Goal: Transaction & Acquisition: Purchase product/service

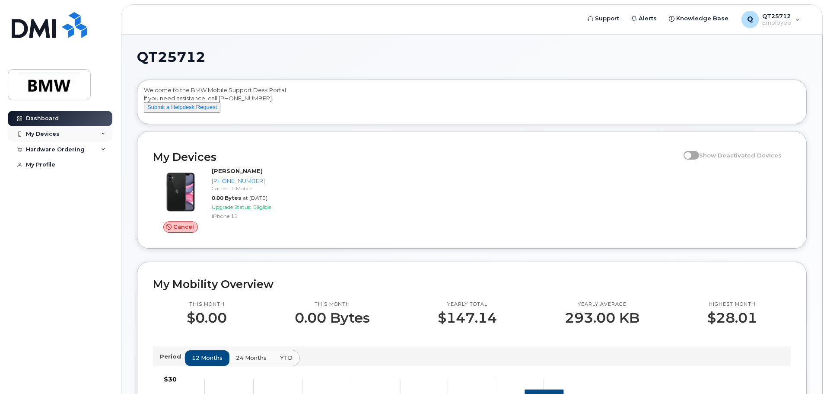
click at [105, 135] on icon at bounding box center [103, 134] width 4 height 4
click at [103, 198] on icon at bounding box center [103, 196] width 4 height 4
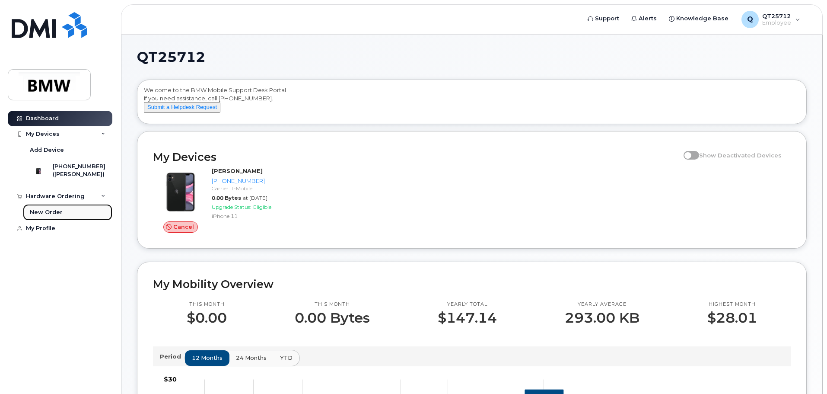
click at [48, 216] on div "New Order" at bounding box center [46, 212] width 33 height 8
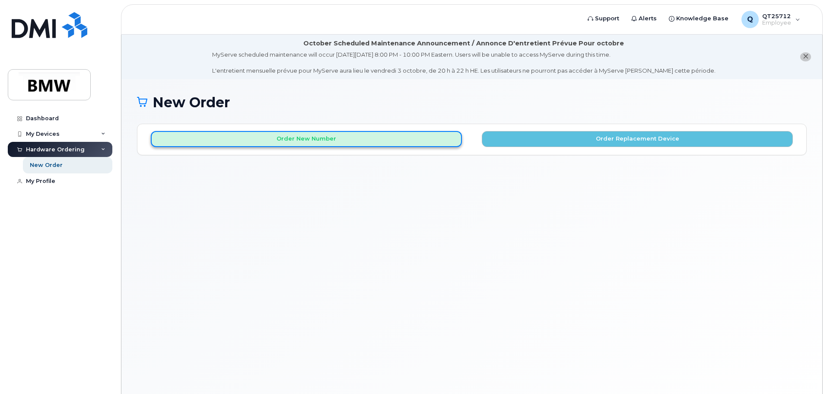
click at [299, 140] on button "Order New Number" at bounding box center [306, 139] width 311 height 16
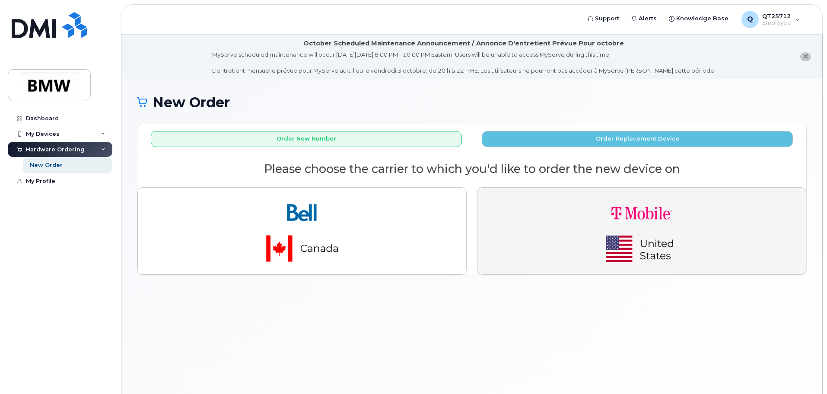
click at [649, 233] on img "button" at bounding box center [641, 230] width 121 height 73
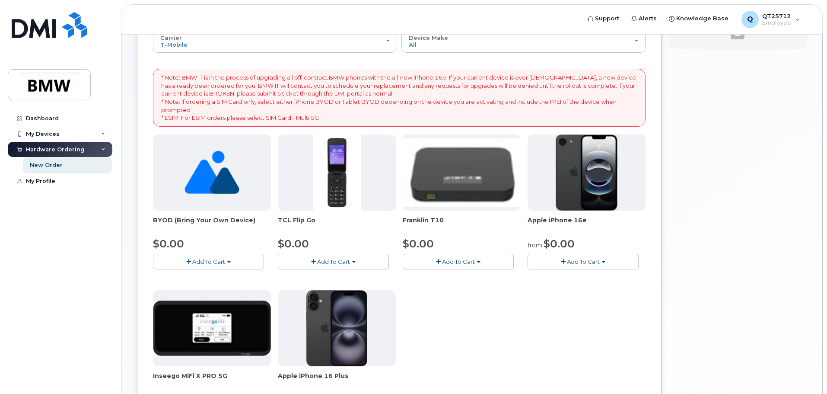
scroll to position [159, 0]
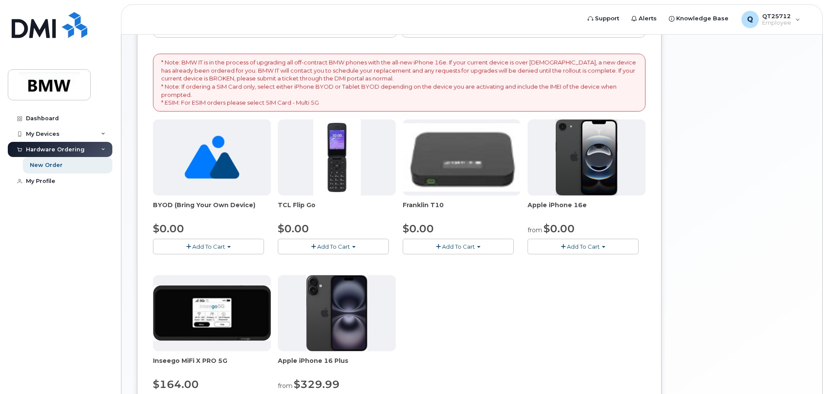
click at [593, 163] on img at bounding box center [587, 157] width 62 height 76
click at [582, 248] on span "Add To Cart" at bounding box center [583, 246] width 33 height 7
click at [603, 261] on link "$0.00 - 30 Month Activation (128GB)" at bounding box center [592, 262] width 124 height 11
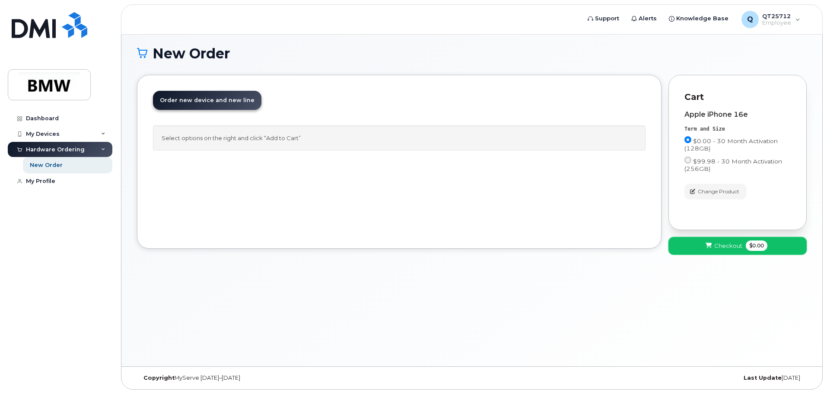
click at [716, 248] on span "Checkout" at bounding box center [728, 246] width 28 height 8
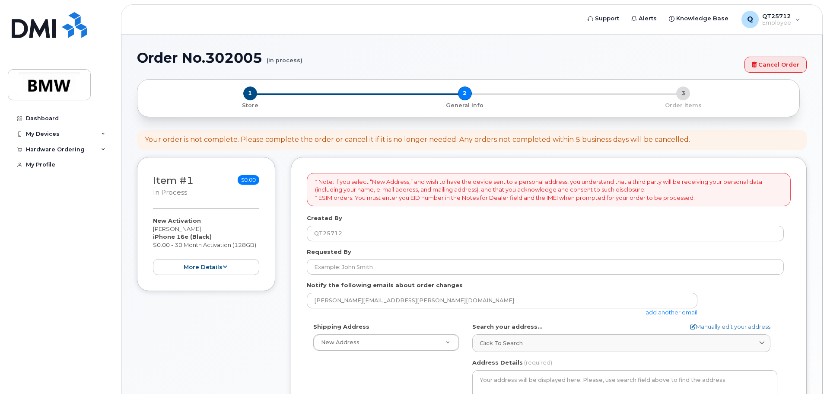
select select
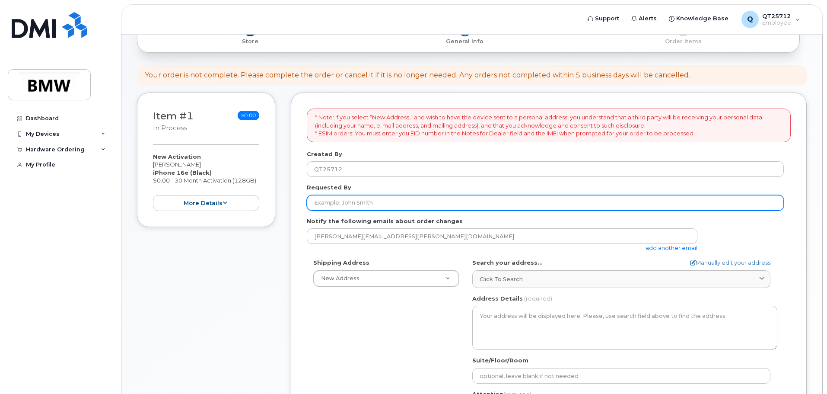
scroll to position [130, 0]
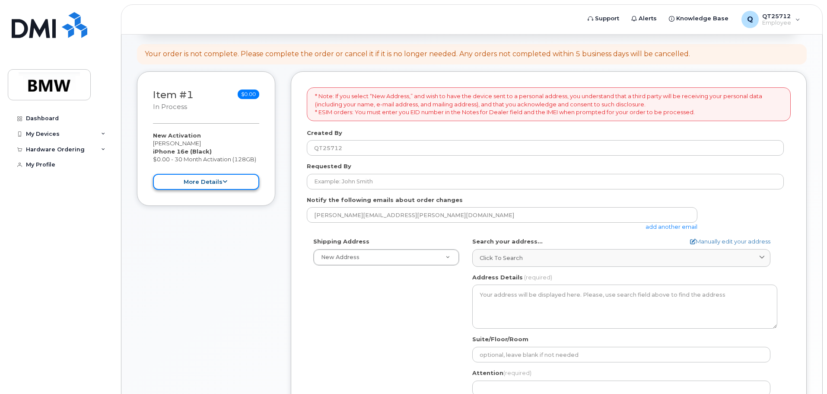
click at [224, 181] on icon at bounding box center [225, 182] width 5 height 6
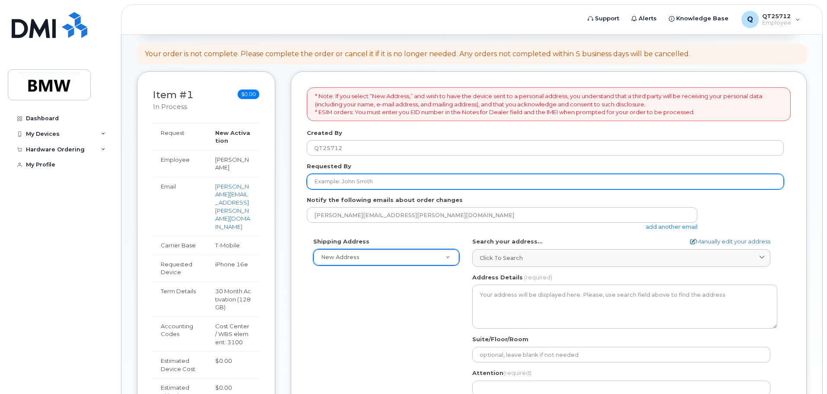
click at [382, 185] on input "Requested By" at bounding box center [545, 182] width 477 height 16
type input "Rochanda Wright"
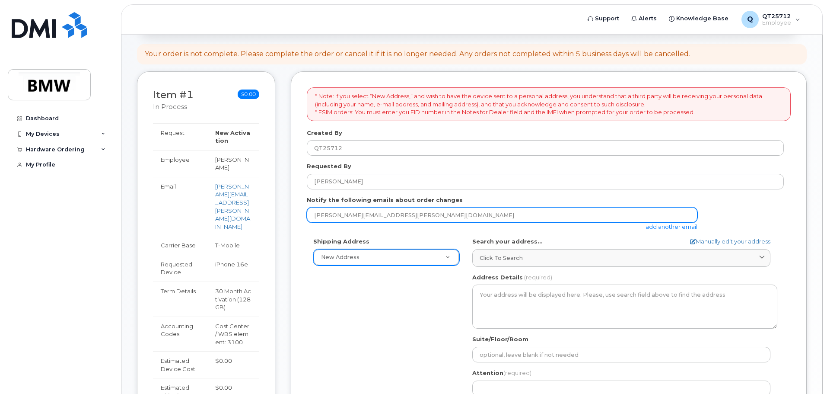
type input "Sunshawny@yahoo.com"
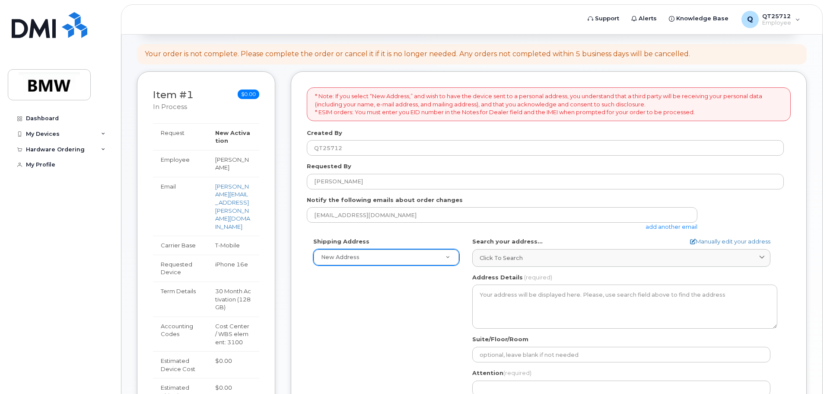
type input "1376 Garrison Rd"
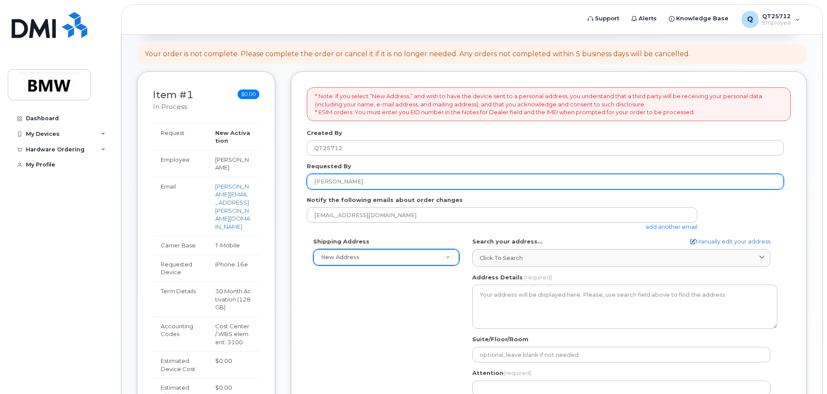
select select
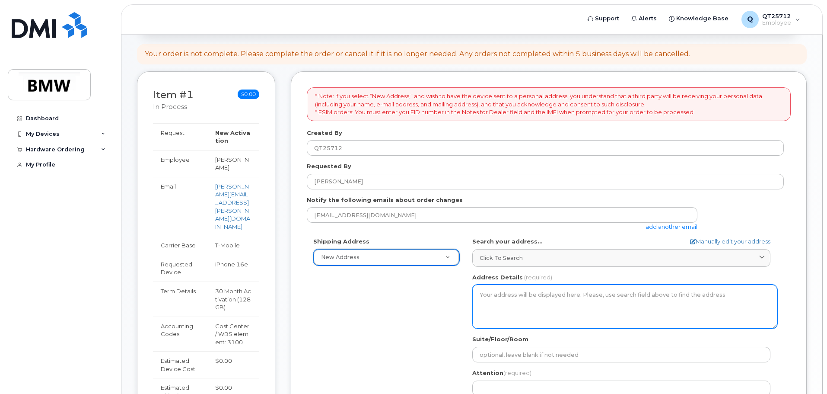
click at [505, 292] on textarea "Address Details" at bounding box center [624, 306] width 305 height 44
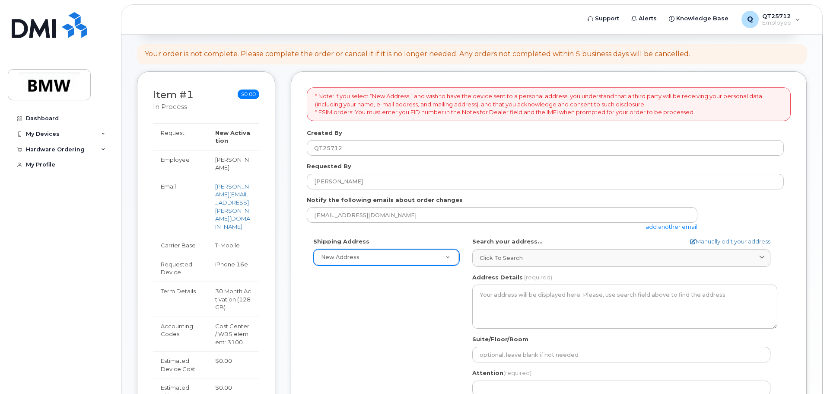
click at [666, 228] on link "add another email" at bounding box center [672, 226] width 52 height 7
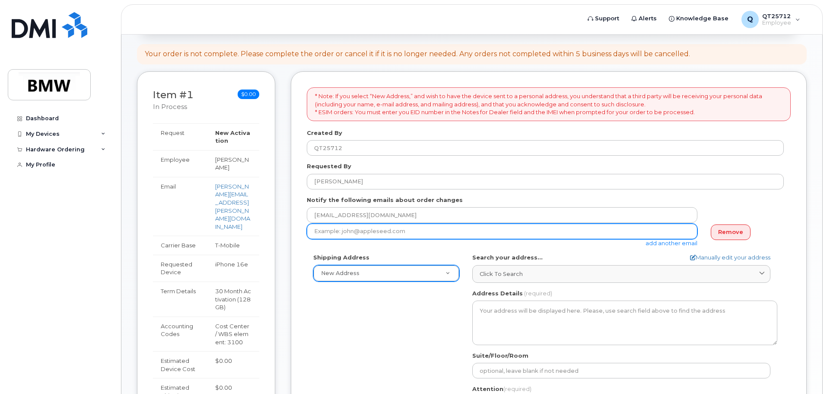
click at [385, 234] on input "email" at bounding box center [502, 231] width 391 height 16
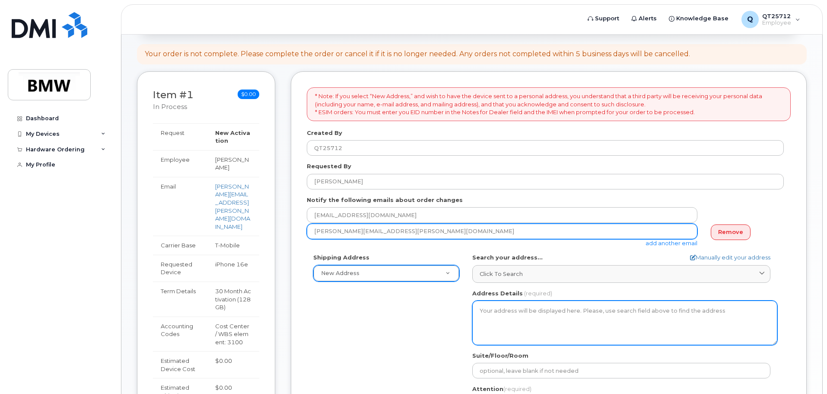
type input "rochanda.wright@bmwmc.com"
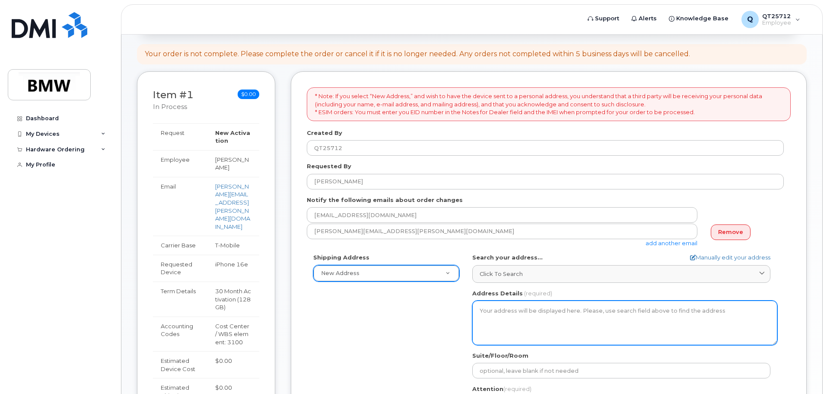
click at [597, 315] on textarea "Address Details" at bounding box center [624, 322] width 305 height 44
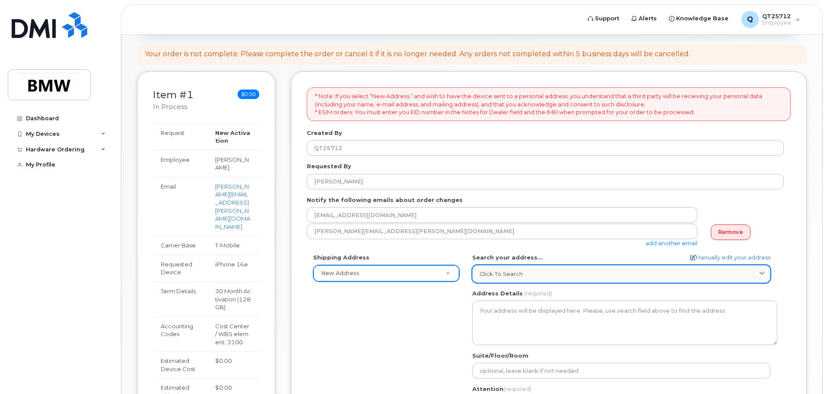
click at [517, 277] on span "Click to search" at bounding box center [501, 274] width 43 height 8
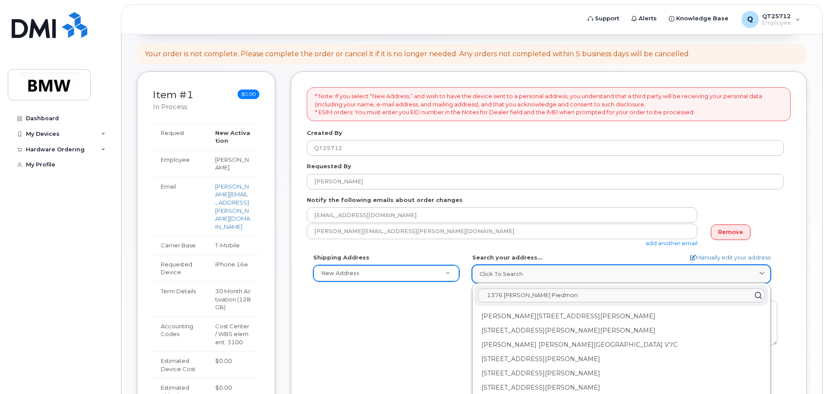
type input "1376 garrison rd Piedmont"
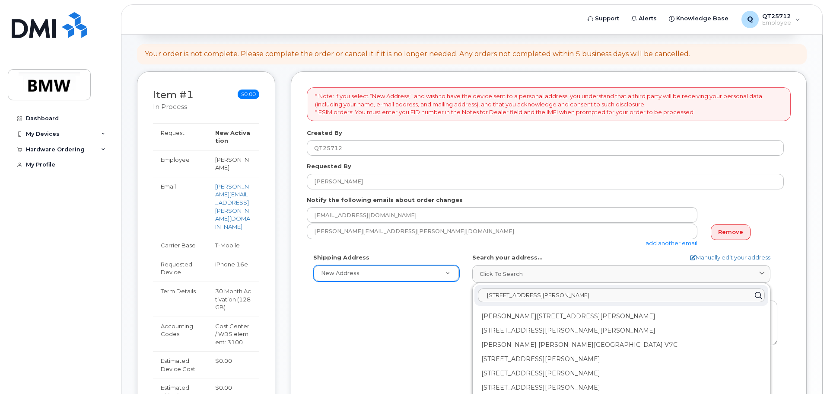
drag, startPoint x: 571, startPoint y: 296, endPoint x: 471, endPoint y: 288, distance: 99.7
click at [471, 288] on div "SC Search your address... Manually edit your address Click to search 1376 garri…" at bounding box center [625, 352] width 318 height 198
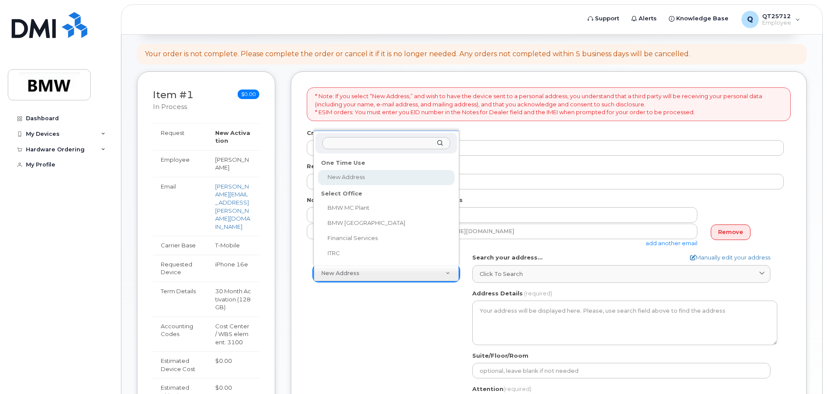
select select
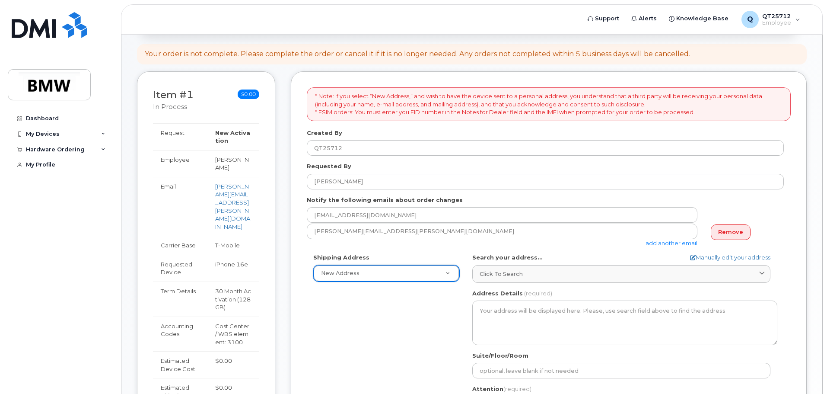
type input "1"
type input "1376 Garrison rd Piedmont SC 29673"
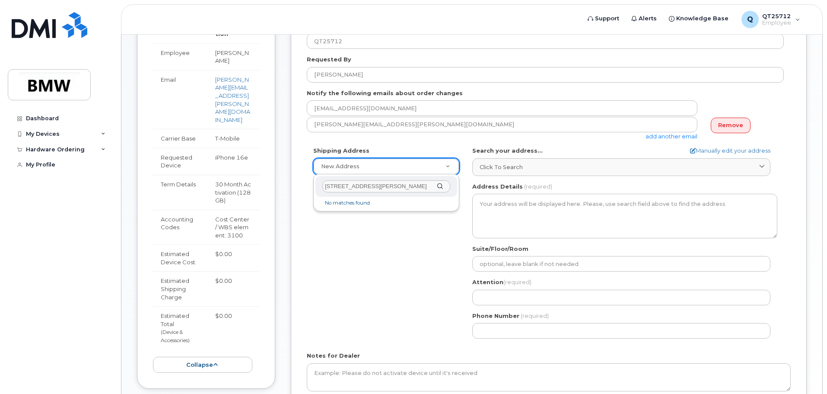
scroll to position [259, 0]
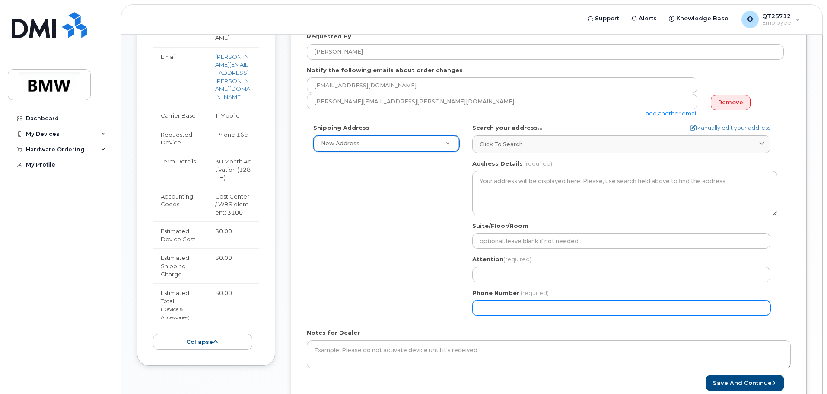
type input "8"
type input "864349-3089"
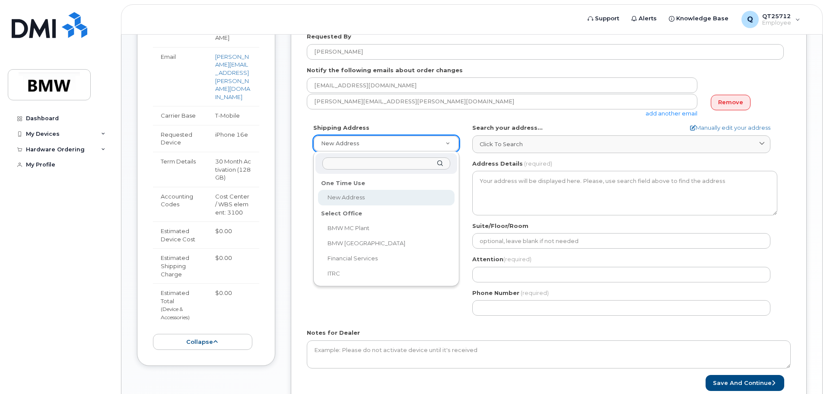
select select
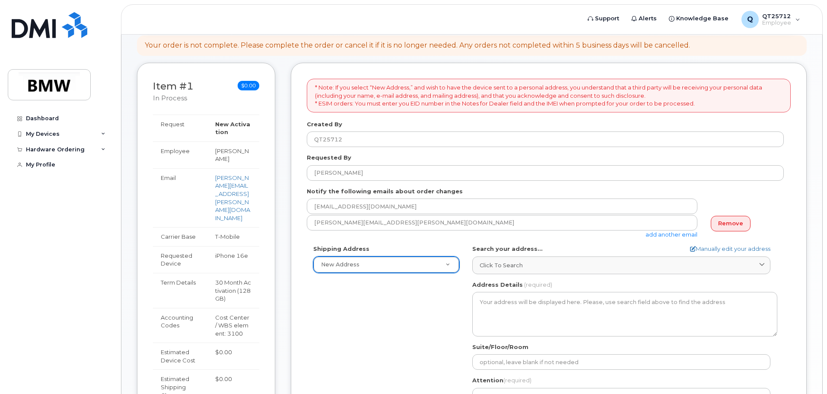
scroll to position [173, 0]
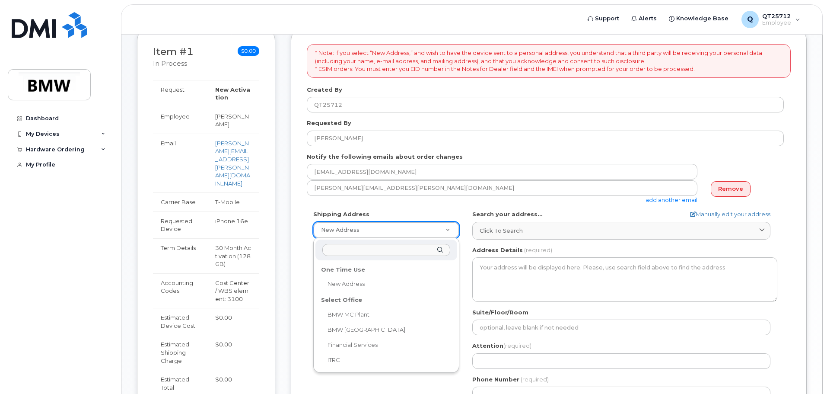
click at [365, 266] on div "One Time Use" at bounding box center [386, 269] width 137 height 13
click at [347, 271] on div "One Time Use" at bounding box center [386, 269] width 137 height 13
click at [347, 251] on input "text" at bounding box center [386, 250] width 128 height 13
click at [357, 251] on input "1376 Garriso Rd" at bounding box center [386, 250] width 128 height 13
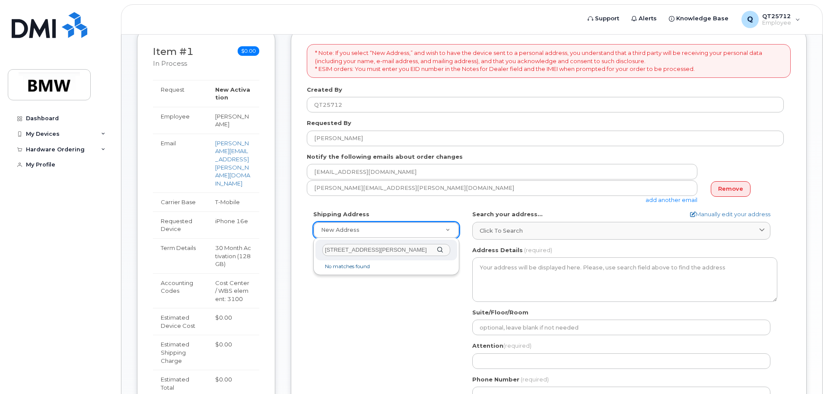
click at [373, 251] on input "1376 Garrison Rd" at bounding box center [386, 250] width 128 height 13
type input "1376 Garrison Rd Piedmont SC 29673"
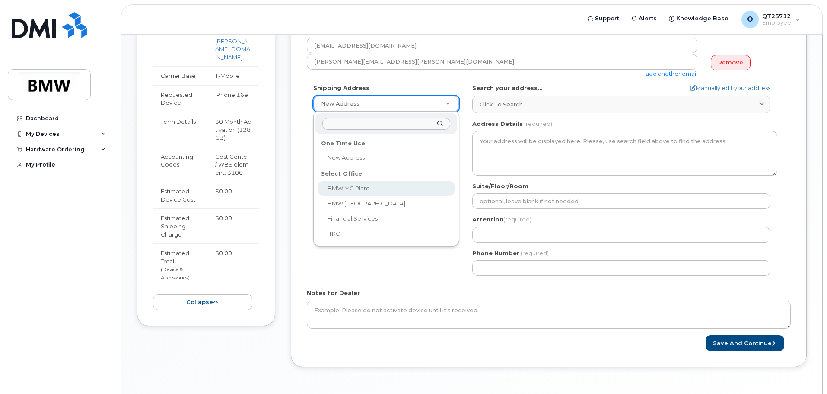
scroll to position [199, 0]
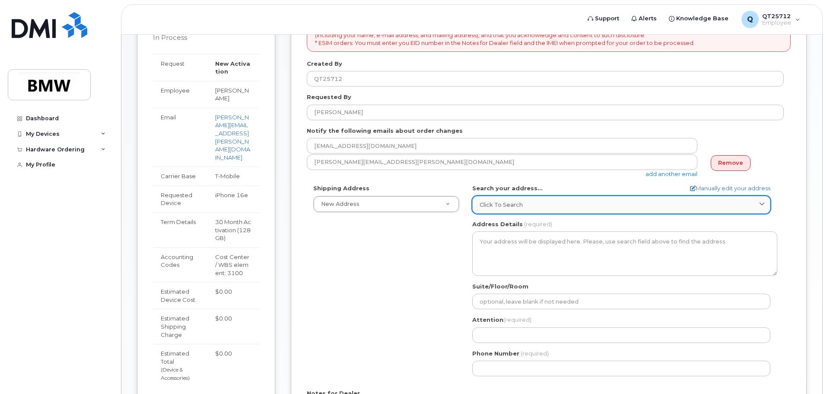
click at [763, 203] on icon at bounding box center [762, 205] width 6 height 6
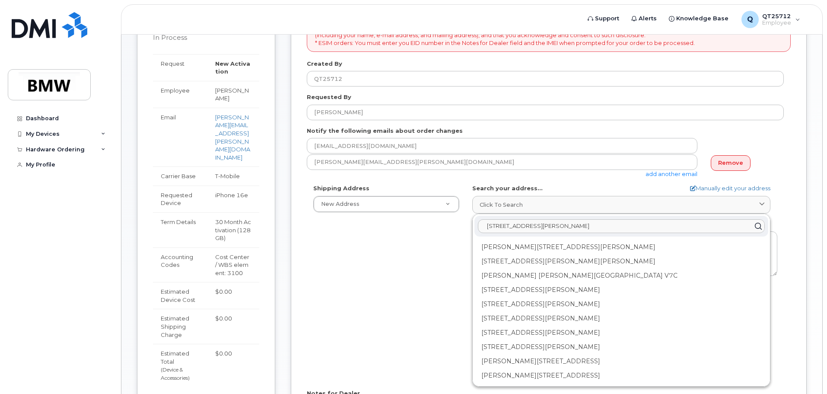
click at [555, 228] on input "1376 garrison rd Piedmont" at bounding box center [621, 226] width 287 height 14
click at [568, 226] on input "1376 garrison rd Piedmont" at bounding box center [621, 226] width 287 height 14
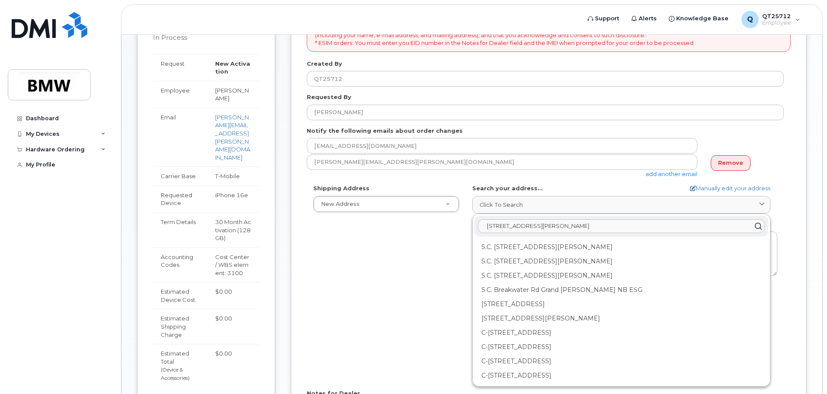
type input "1376 garrison rd Piedmont SC 29673"
click at [437, 295] on div "Shipping Address New Address New Address BMW MC Plant BMW North America Financi…" at bounding box center [545, 283] width 477 height 198
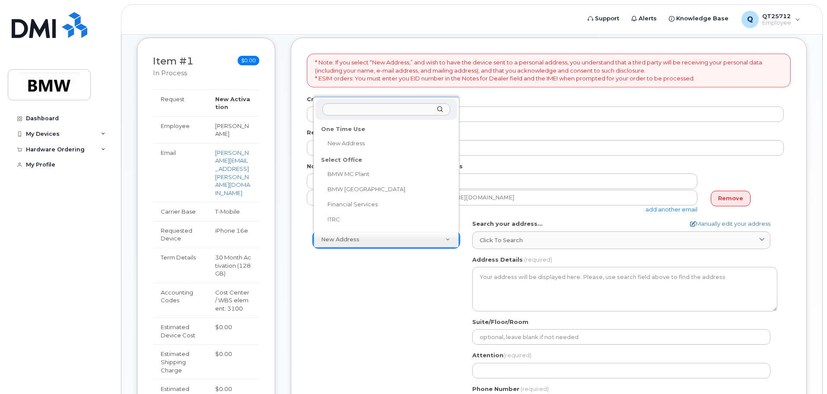
scroll to position [112, 0]
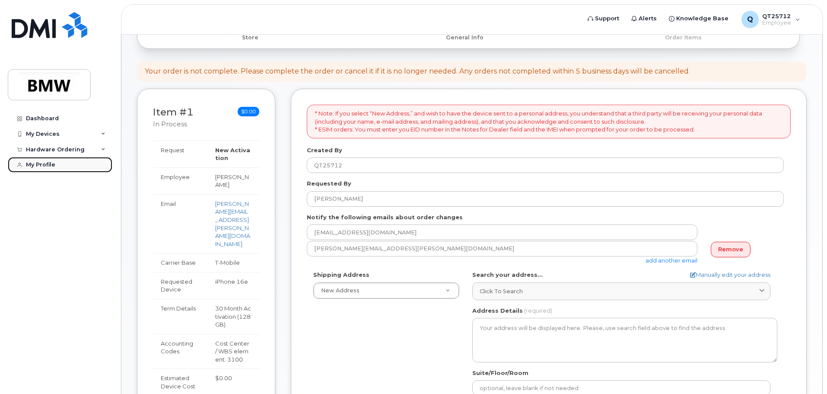
click at [35, 167] on div "My Profile" at bounding box center [40, 164] width 29 height 7
click at [38, 166] on div "My Profile" at bounding box center [40, 164] width 29 height 7
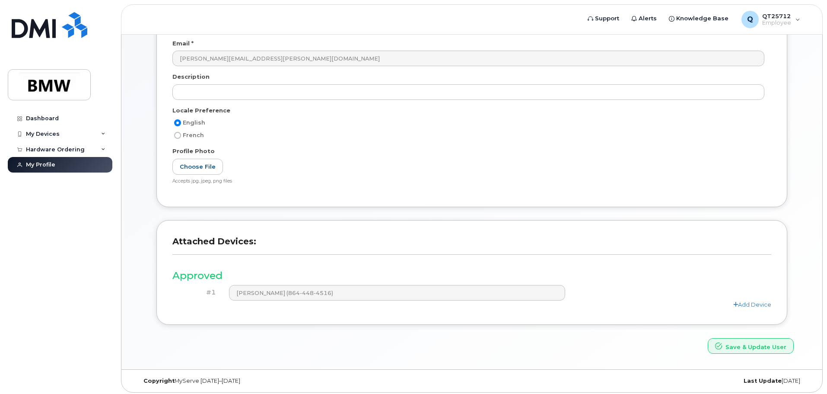
scroll to position [164, 0]
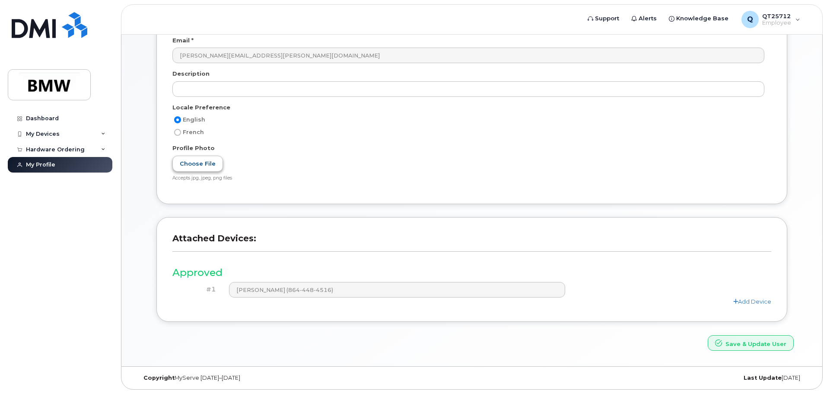
click at [200, 168] on label "Choose File" at bounding box center [197, 164] width 51 height 16
click at [0, 0] on input "Choose File" at bounding box center [0, 0] width 0 height 0
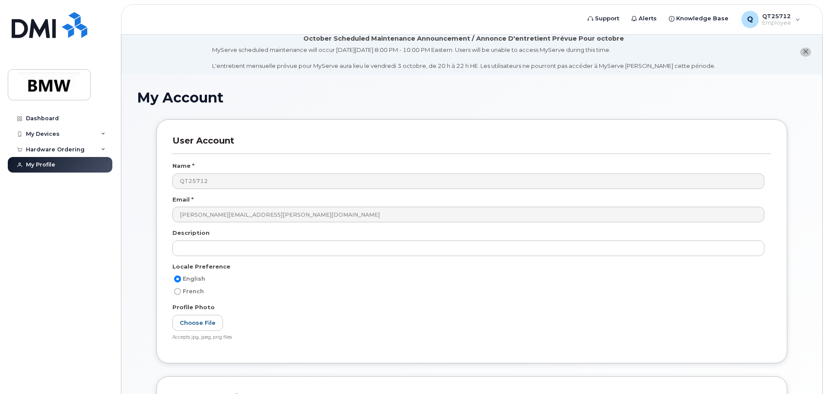
scroll to position [0, 0]
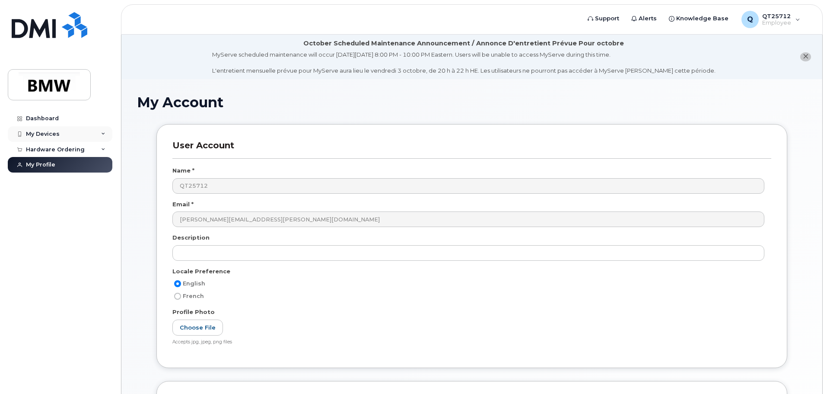
click at [49, 132] on div "My Devices" at bounding box center [43, 133] width 34 height 7
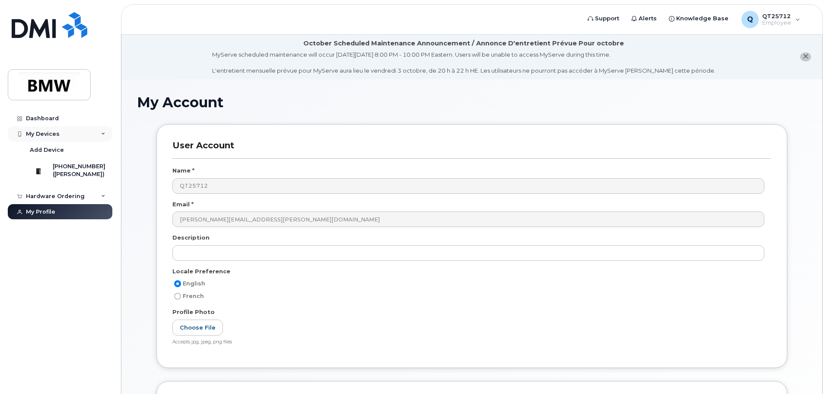
click at [102, 133] on icon at bounding box center [103, 134] width 4 height 4
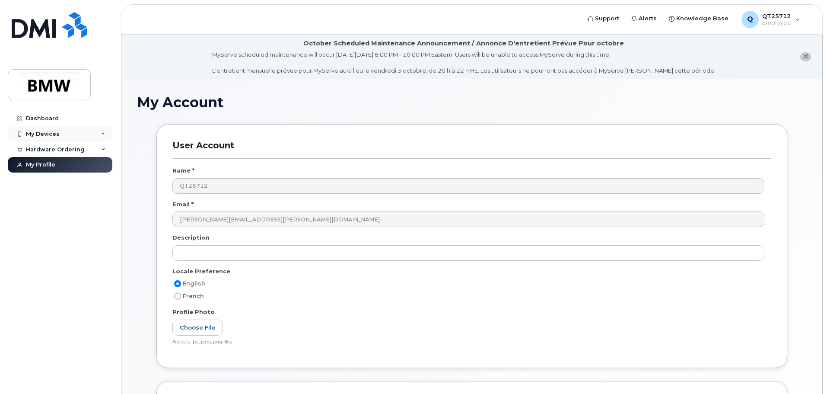
click at [102, 134] on icon at bounding box center [103, 134] width 4 height 4
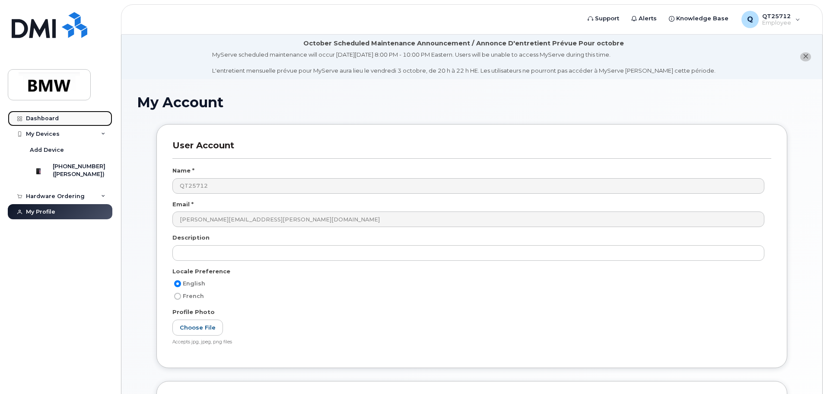
click at [58, 117] on link "Dashboard" at bounding box center [60, 119] width 105 height 16
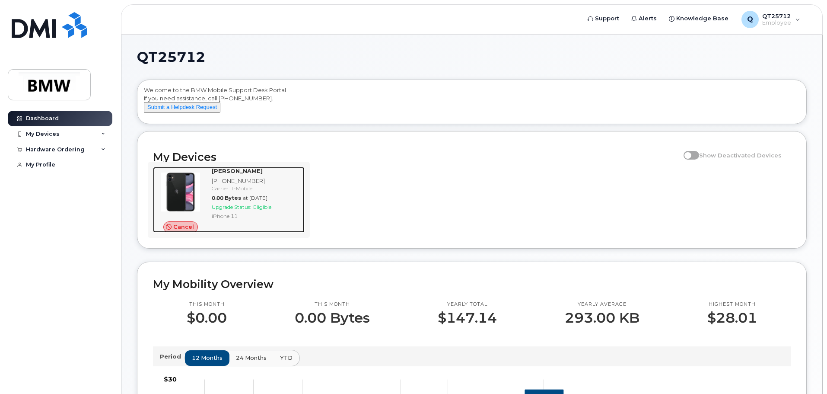
click at [192, 192] on img at bounding box center [180, 191] width 41 height 41
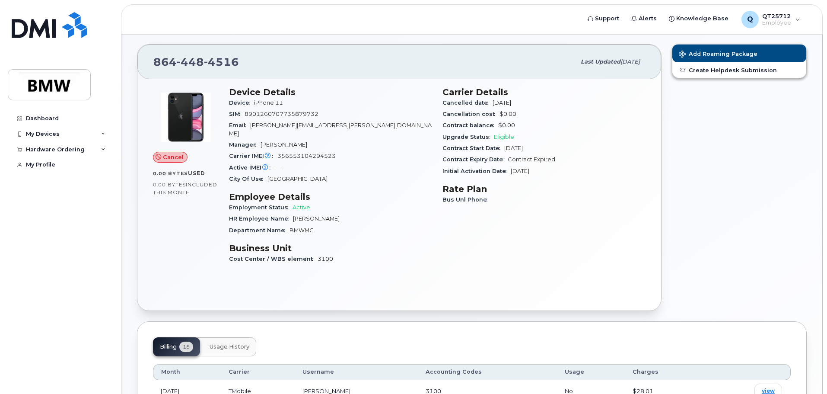
scroll to position [43, 0]
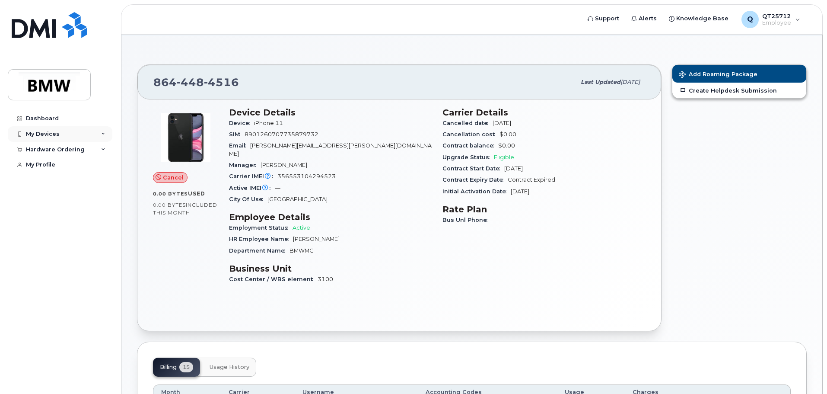
click at [57, 134] on div "My Devices" at bounding box center [43, 133] width 34 height 7
click at [102, 198] on icon at bounding box center [103, 196] width 4 height 4
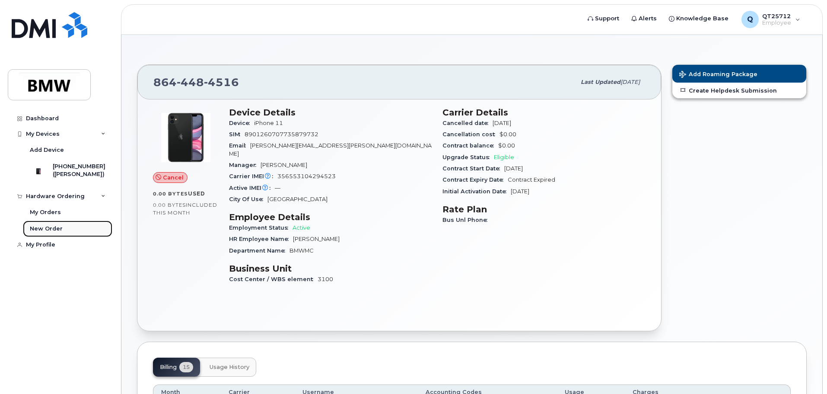
click at [60, 231] on div "New Order" at bounding box center [46, 229] width 33 height 8
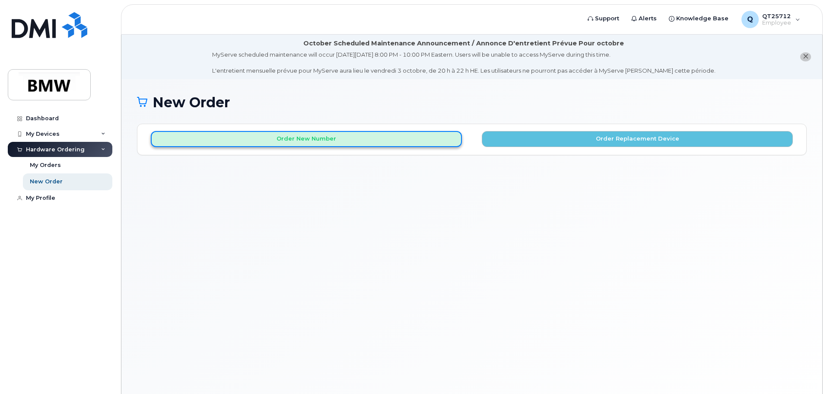
click at [287, 140] on button "Order New Number" at bounding box center [306, 139] width 311 height 16
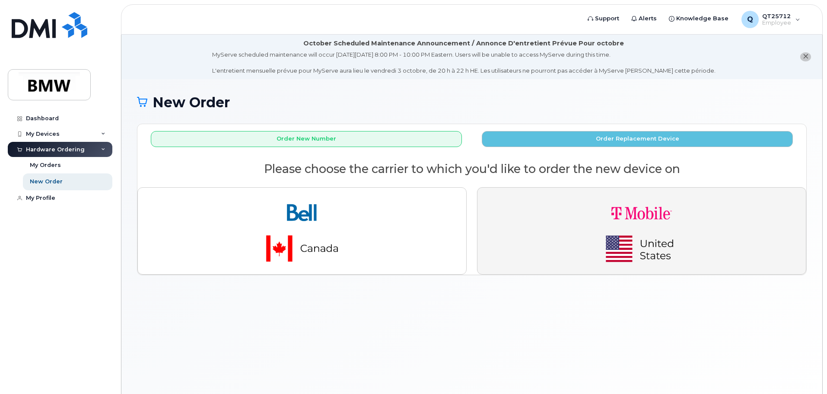
click at [620, 230] on img "button" at bounding box center [641, 230] width 121 height 73
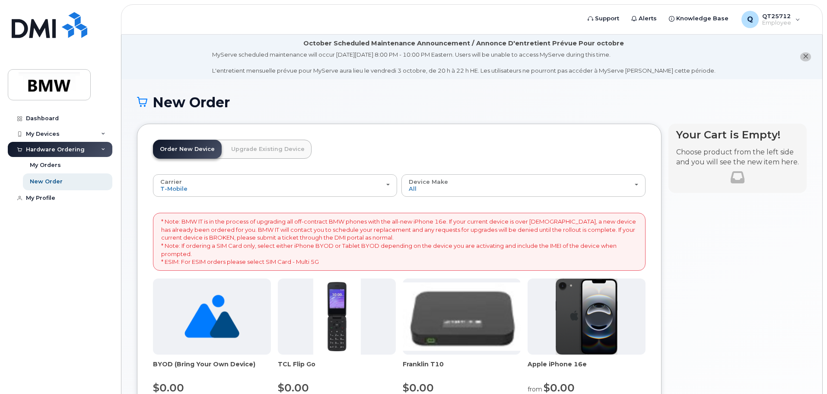
click at [596, 306] on img at bounding box center [587, 316] width 62 height 76
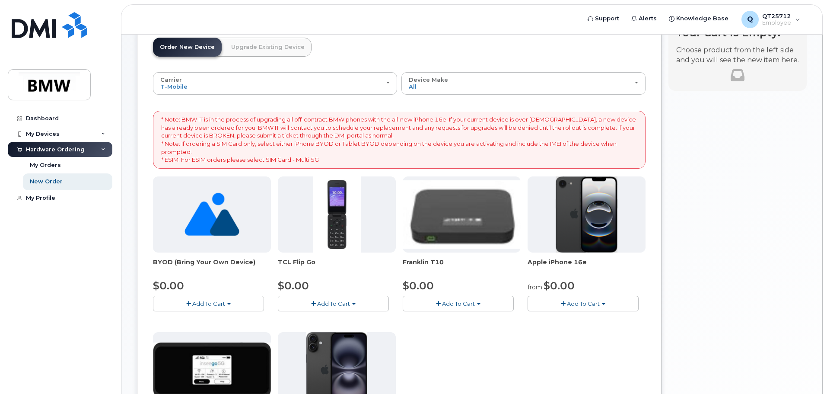
scroll to position [130, 0]
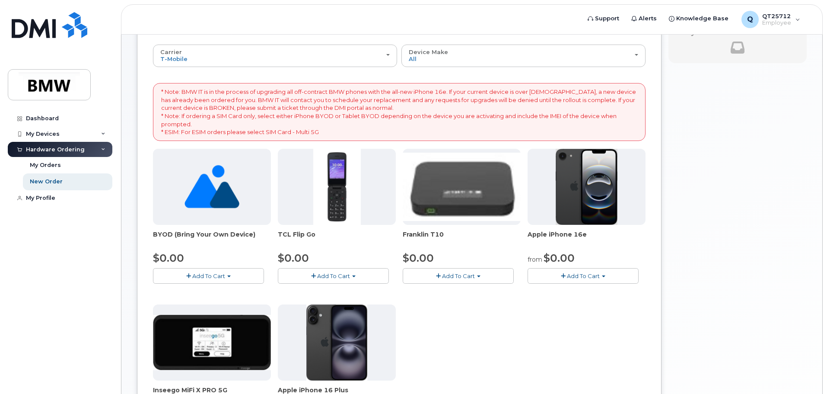
click at [579, 273] on span "Add To Cart" at bounding box center [583, 275] width 33 height 7
click at [599, 291] on link "$0.00 - 30 Month Activation (128GB)" at bounding box center [592, 291] width 124 height 11
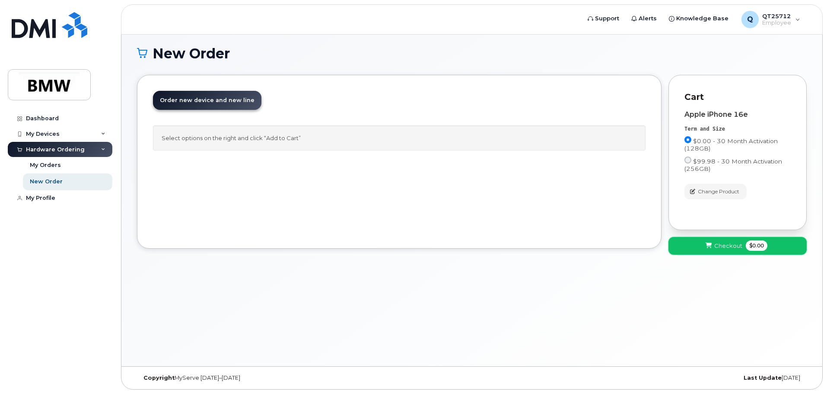
click at [720, 245] on span "Checkout" at bounding box center [728, 246] width 28 height 8
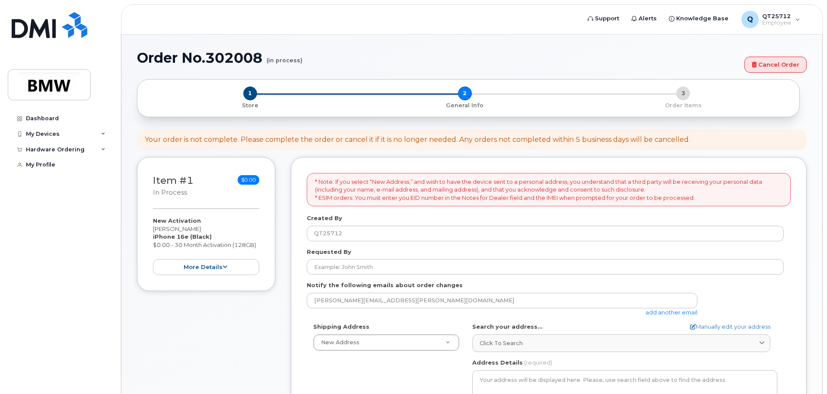
select select
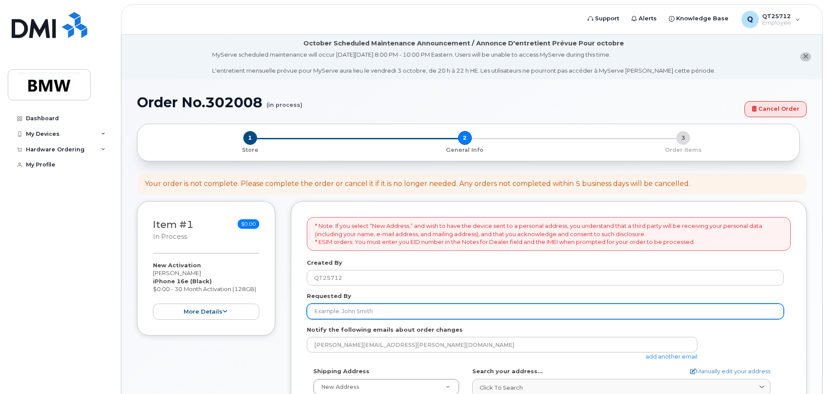
scroll to position [43, 0]
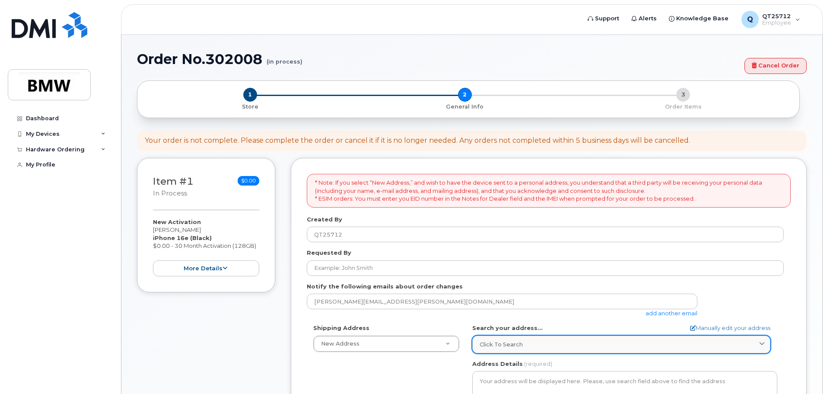
click at [518, 341] on span "Click to search" at bounding box center [501, 344] width 43 height 8
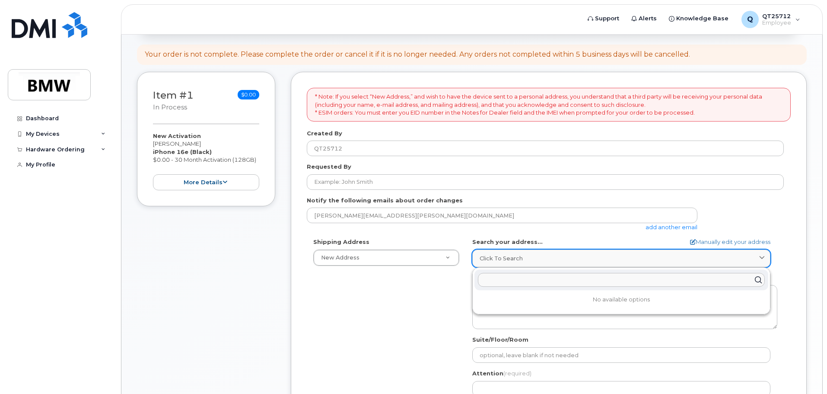
scroll to position [130, 0]
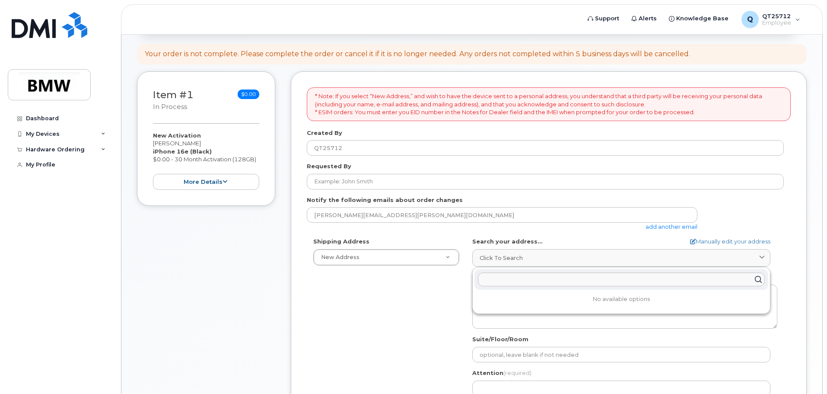
click at [737, 216] on div "[PERSON_NAME][EMAIL_ADDRESS][PERSON_NAME][DOMAIN_NAME] add another email" at bounding box center [545, 219] width 477 height 24
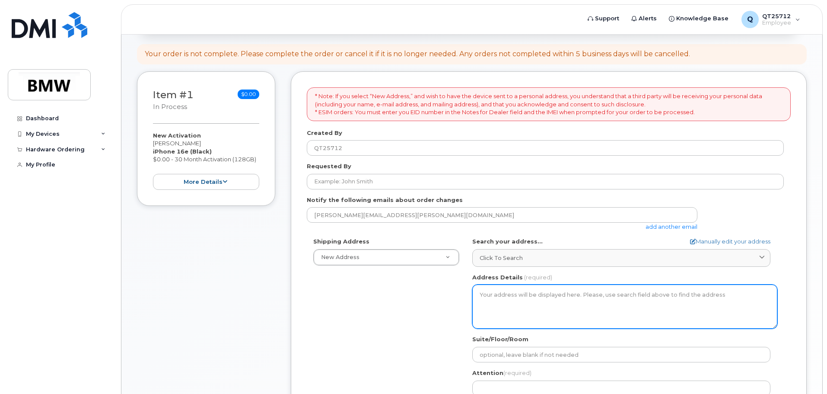
click at [514, 298] on textarea "Address Details" at bounding box center [624, 306] width 305 height 44
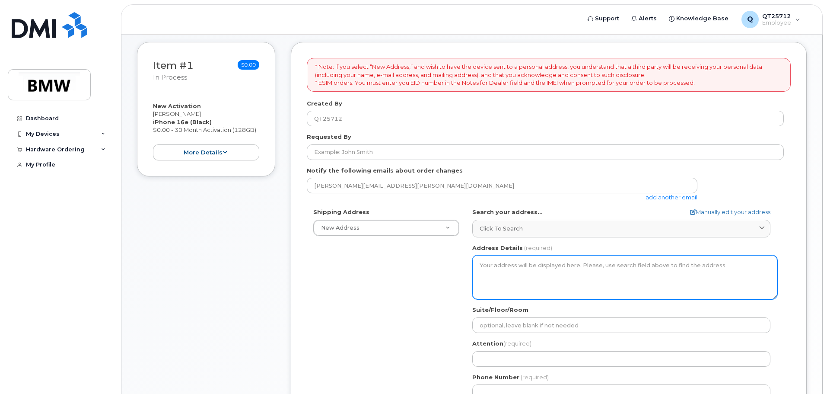
scroll to position [173, 0]
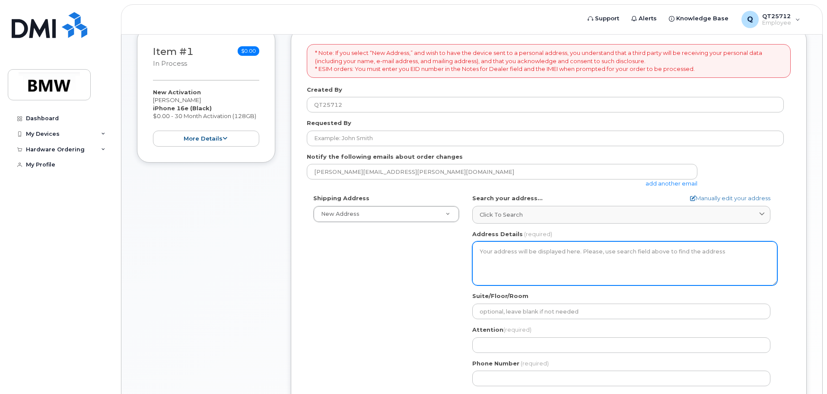
click at [491, 259] on textarea "Address Details" at bounding box center [624, 263] width 305 height 44
click at [490, 258] on textarea "Address Details" at bounding box center [624, 263] width 305 height 44
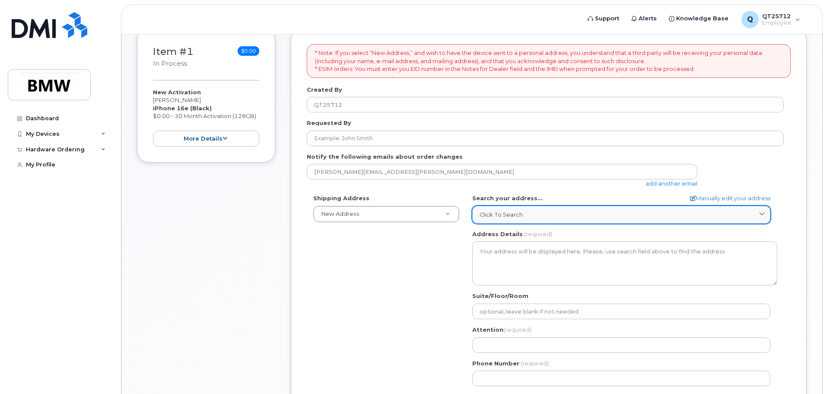
click at [759, 213] on icon at bounding box center [762, 215] width 6 height 6
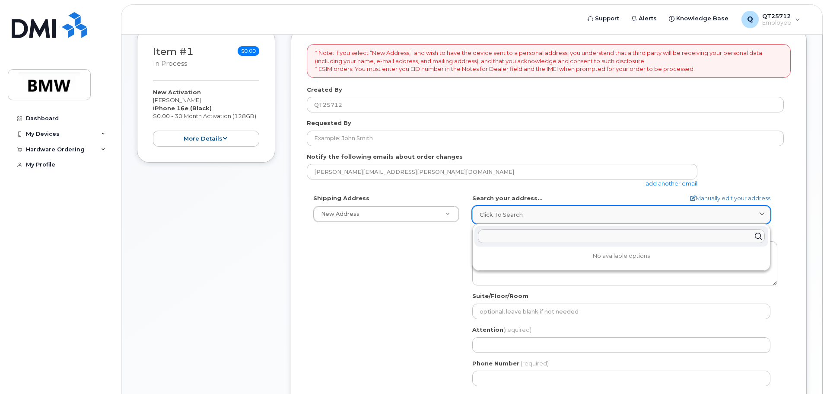
click at [496, 213] on span "Click to search" at bounding box center [501, 214] width 43 height 8
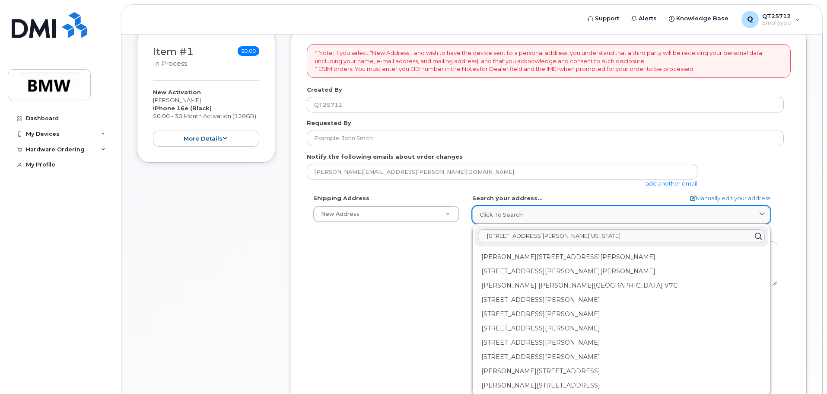
type input "[STREET_ADDRESS][PERSON_NAME][US_STATE]"
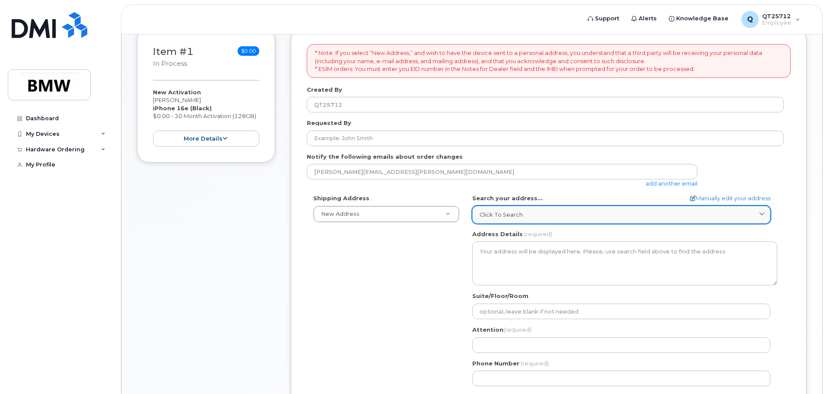
click at [759, 211] on span at bounding box center [762, 214] width 8 height 8
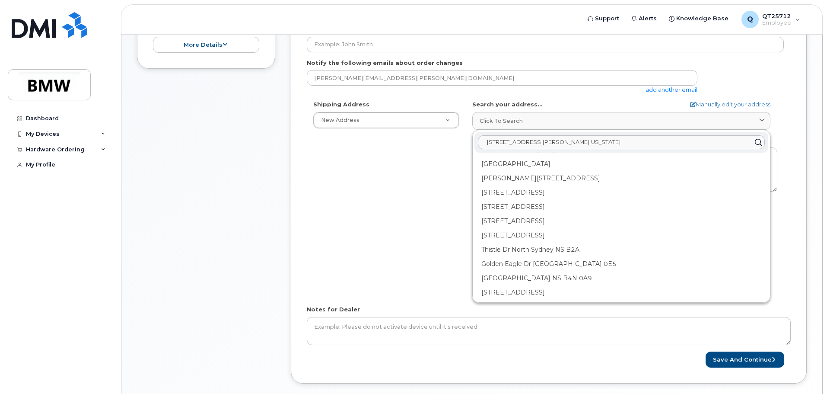
scroll to position [312, 0]
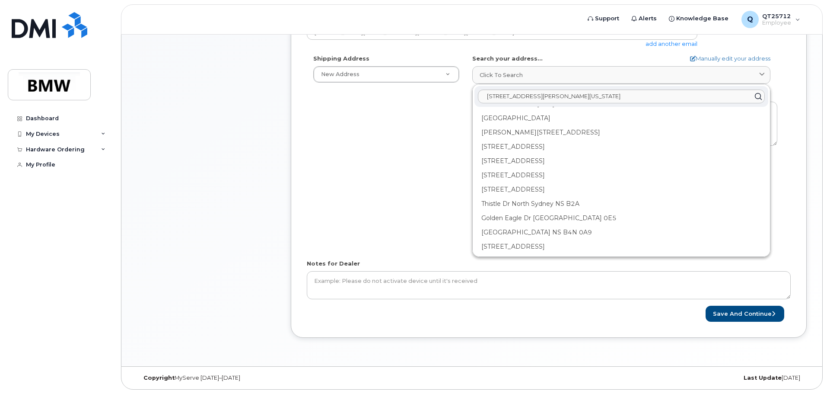
click at [410, 234] on div "Shipping Address New Address New Address BMW MC Plant BMW [GEOGRAPHIC_DATA] Fin…" at bounding box center [545, 153] width 477 height 198
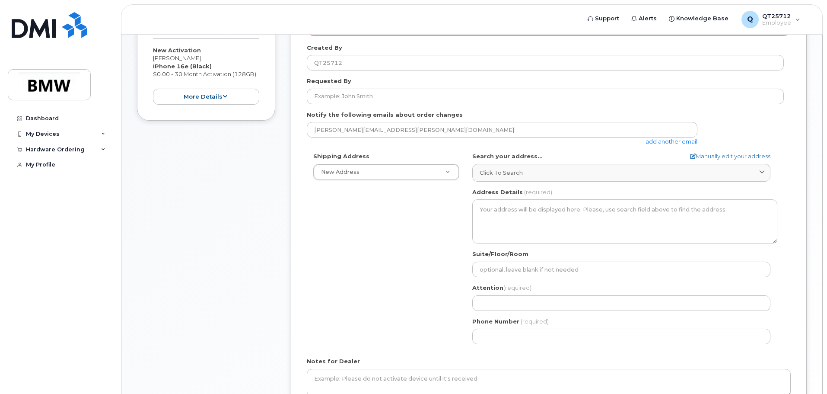
scroll to position [216, 0]
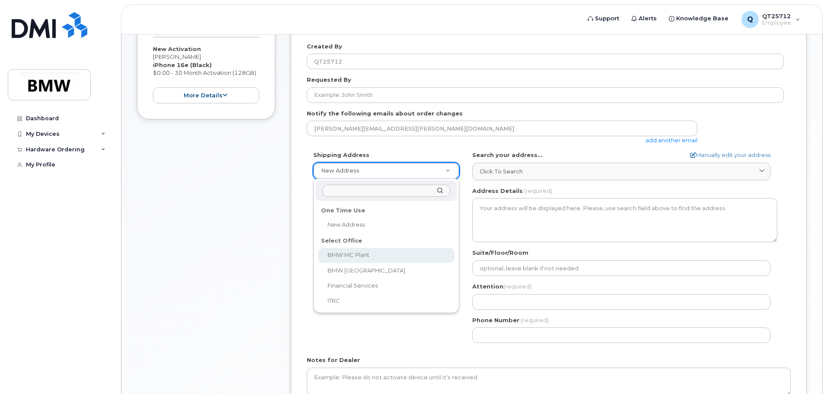
select select
type textarea "[STREET_ADDRESS] Greer [US_STATE] 29651-6731"
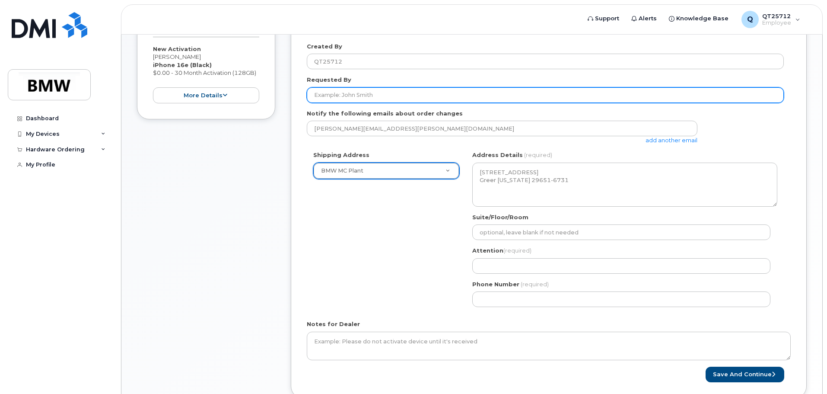
click at [356, 96] on input "Requested By" at bounding box center [545, 95] width 477 height 16
type input "[PERSON_NAME]"
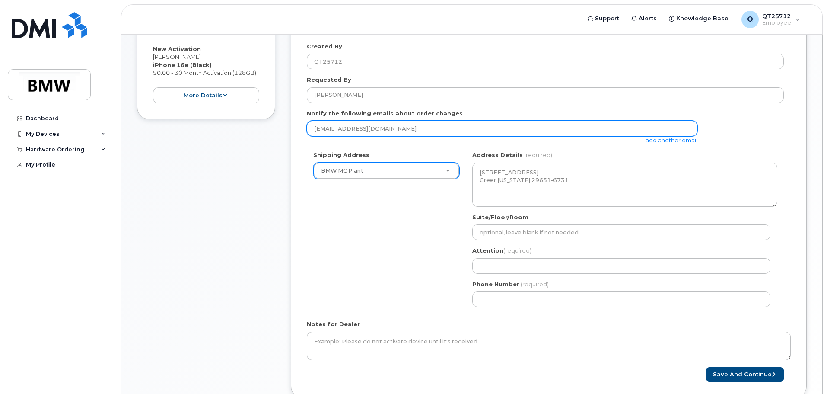
drag, startPoint x: 391, startPoint y: 128, endPoint x: 318, endPoint y: 127, distance: 73.5
click at [318, 127] on input "[EMAIL_ADDRESS][DOMAIN_NAME]" at bounding box center [502, 129] width 391 height 16
click at [387, 131] on input "[EMAIL_ADDRESS]" at bounding box center [502, 129] width 391 height 16
type input "u"
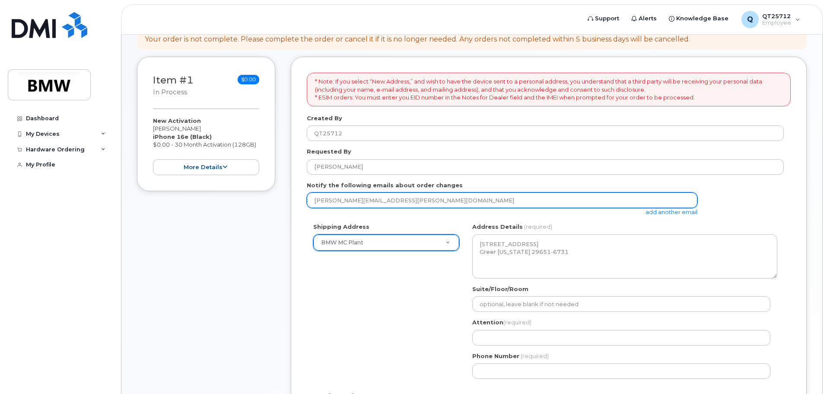
scroll to position [147, 0]
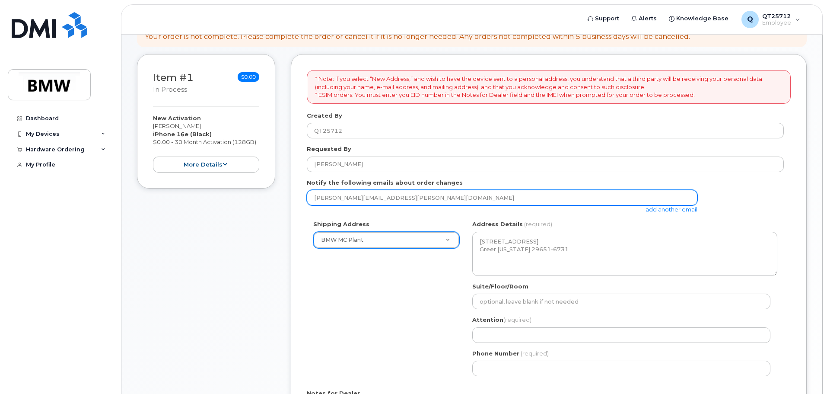
type input "[PERSON_NAME][EMAIL_ADDRESS][PERSON_NAME][DOMAIN_NAME]"
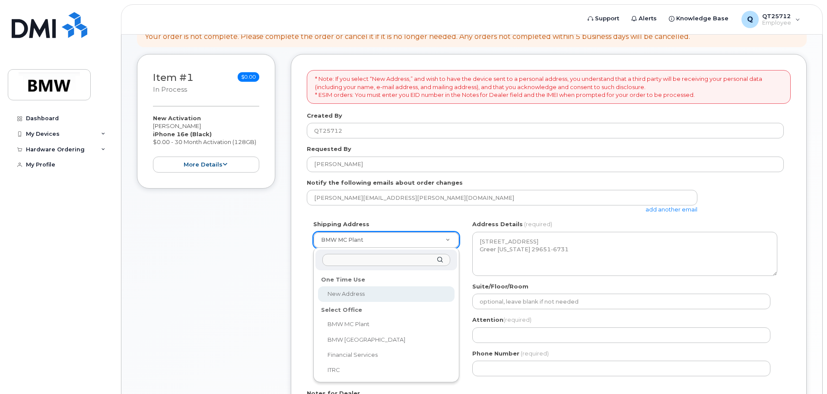
select select
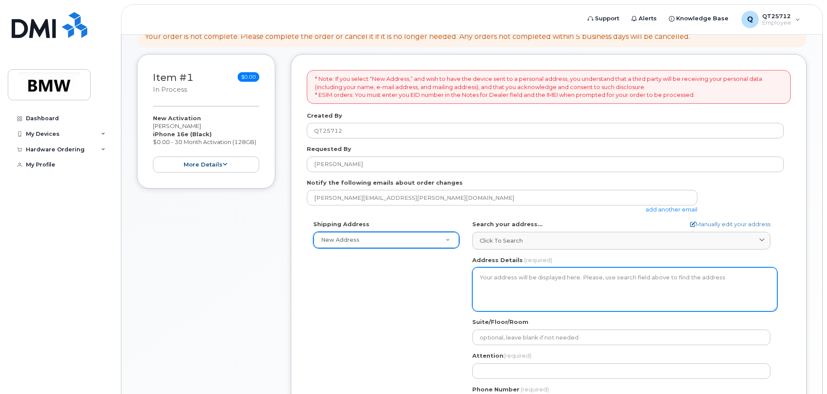
click at [512, 277] on textarea "Address Details" at bounding box center [624, 289] width 305 height 44
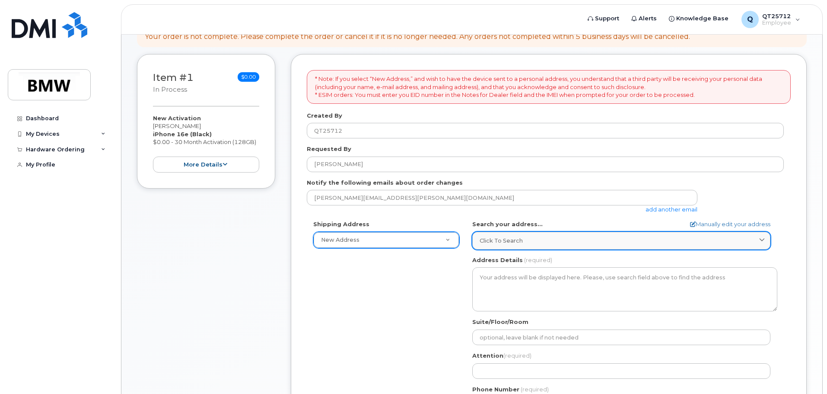
click at [557, 241] on div "Click to search" at bounding box center [621, 240] width 283 height 8
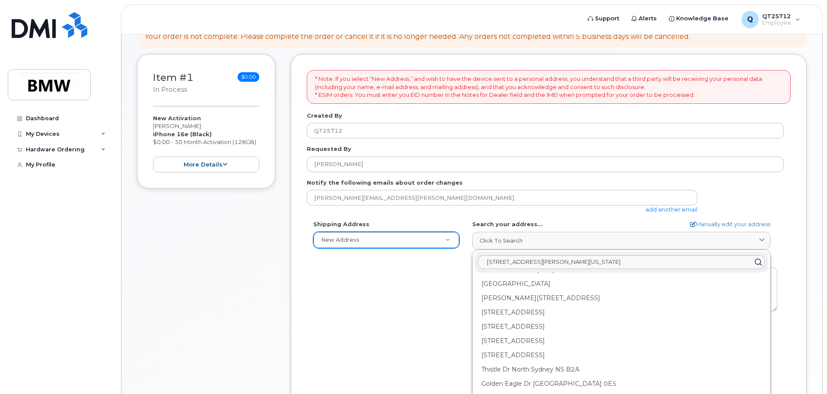
click at [439, 282] on div "Shipping Address New Address New Address BMW MC Plant BMW [GEOGRAPHIC_DATA] Fin…" at bounding box center [545, 319] width 477 height 198
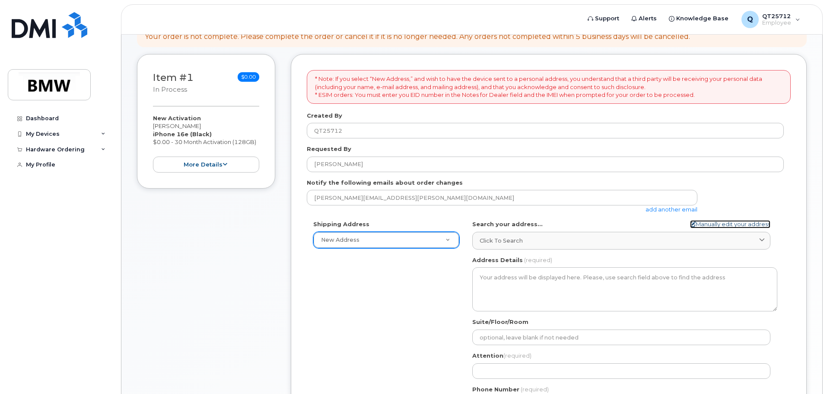
click at [706, 225] on link "Manually edit your address" at bounding box center [730, 224] width 80 height 8
select select
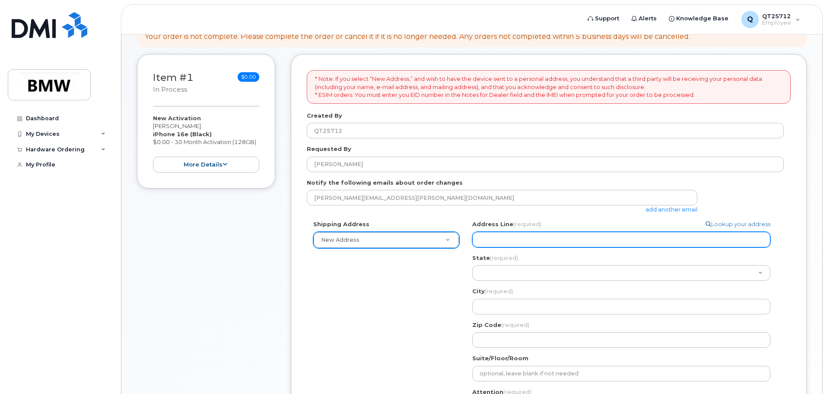
click at [592, 244] on input "Address Line (required)" at bounding box center [621, 240] width 298 height 16
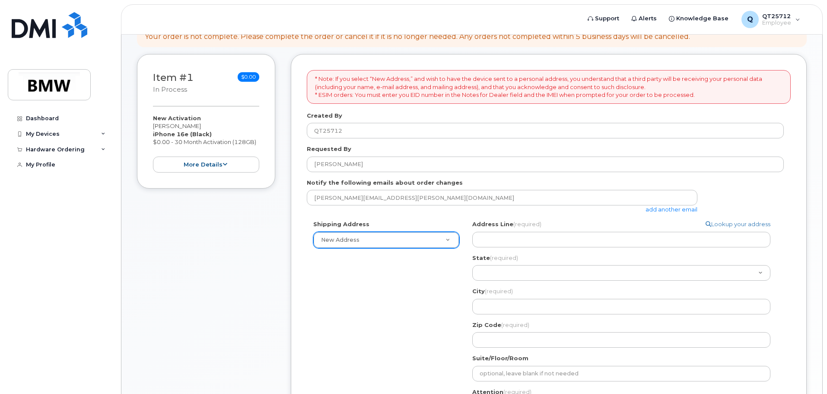
click at [627, 210] on div "[PERSON_NAME][EMAIL_ADDRESS][PERSON_NAME][DOMAIN_NAME] add another email" at bounding box center [506, 202] width 398 height 24
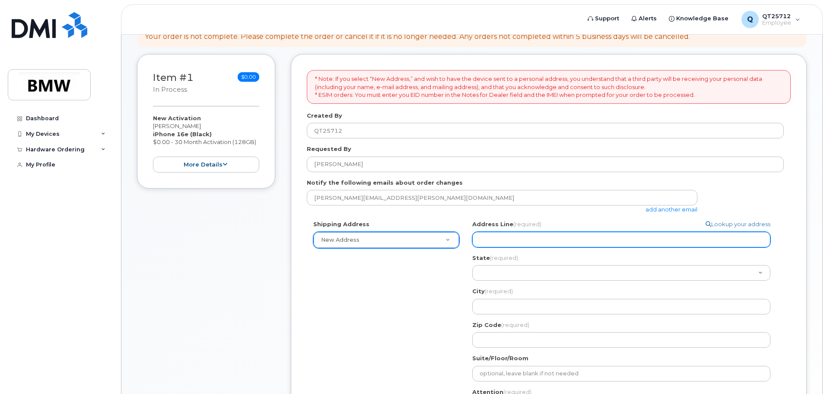
click at [579, 236] on input "Address Line (required)" at bounding box center [621, 240] width 298 height 16
type input "[STREET_ADDRESS][PERSON_NAME]"
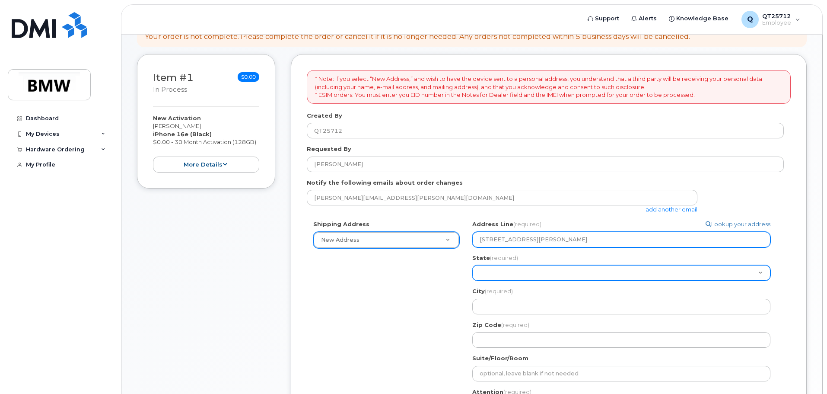
select select "SC"
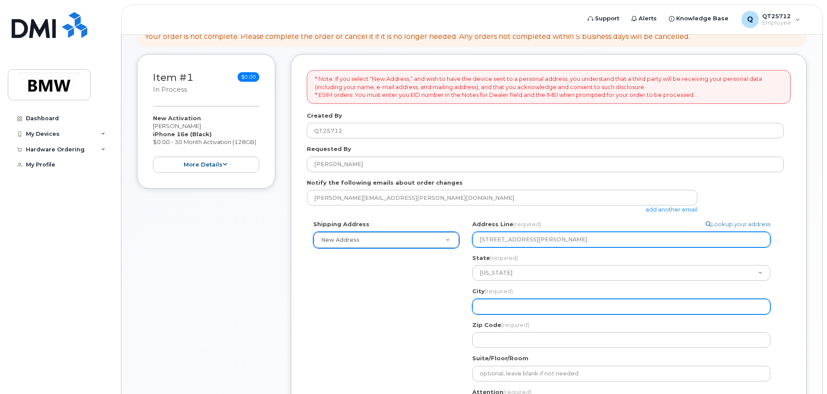
type input "[GEOGRAPHIC_DATA]"
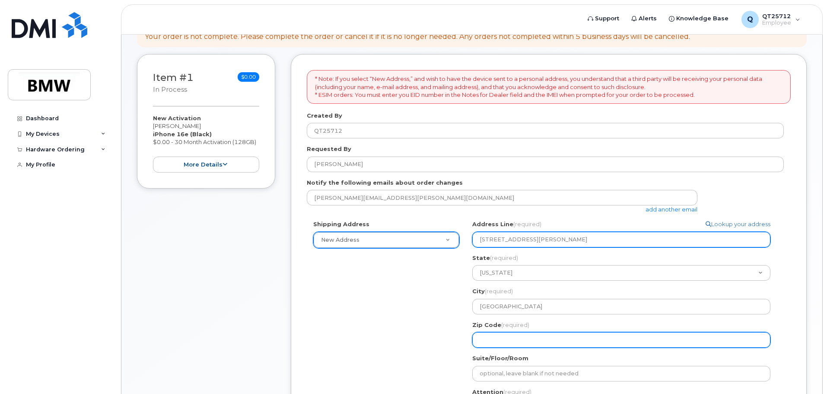
type input "29673"
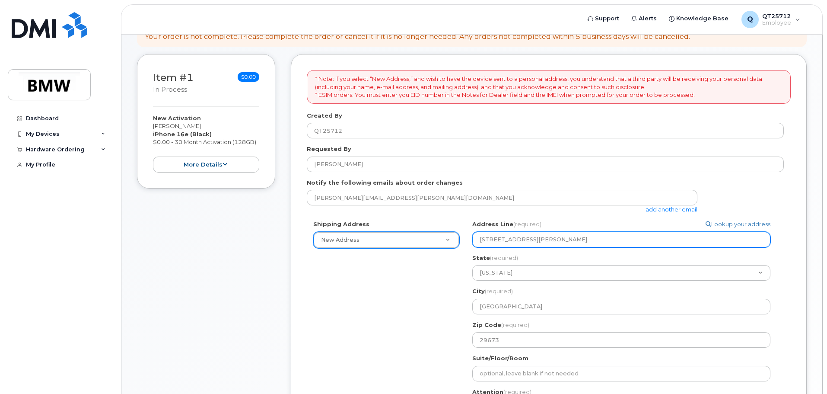
type input "[PERSON_NAME]"
type input "8643493089"
select select
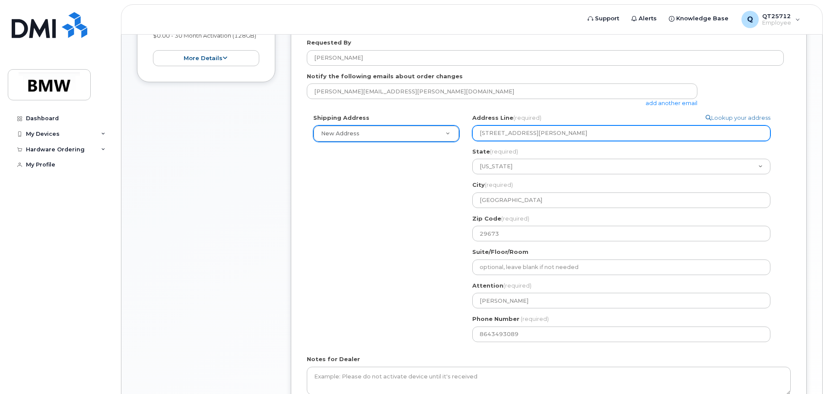
scroll to position [305, 0]
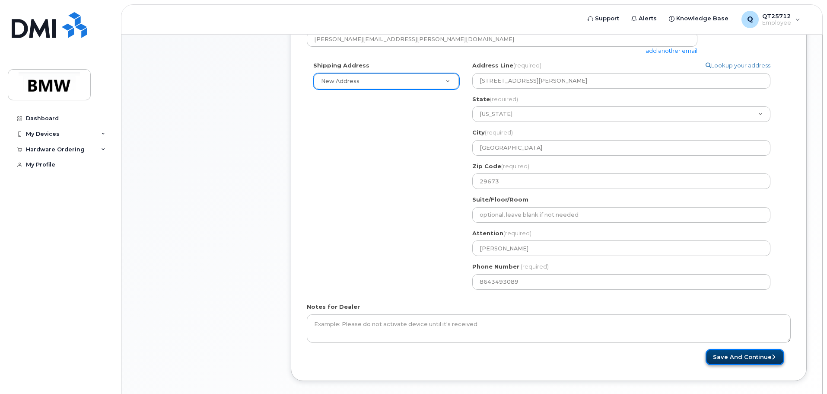
click at [736, 353] on button "Save and Continue" at bounding box center [745, 357] width 79 height 16
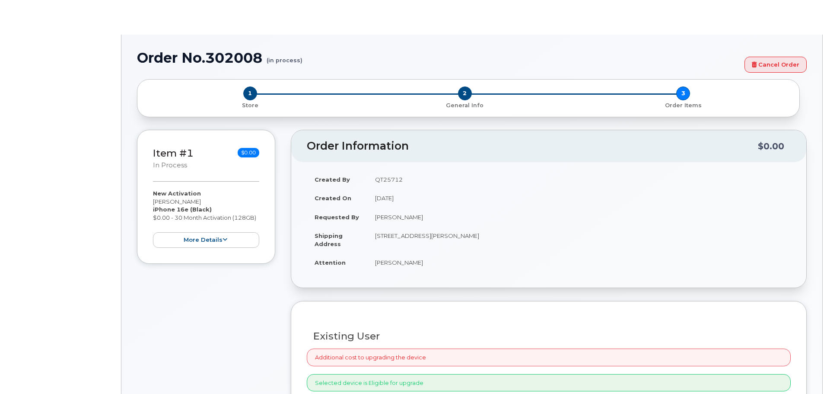
select select "1885307"
radio input "true"
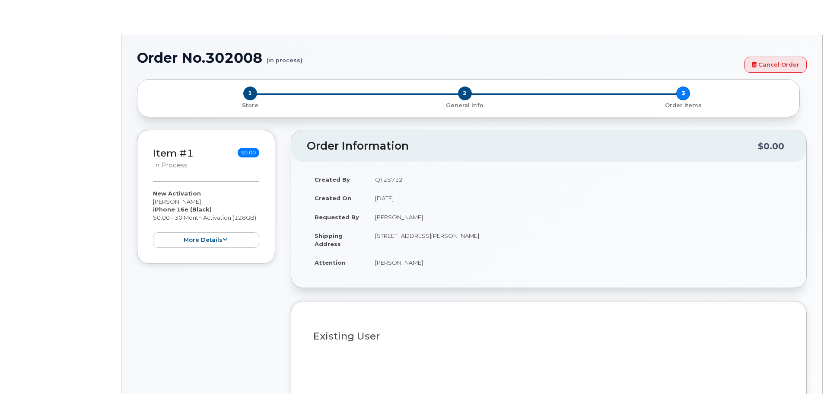
type input "1898868"
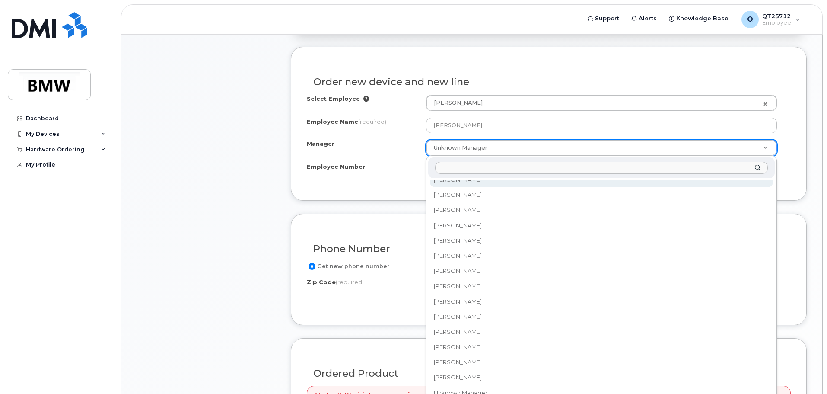
scroll to position [11997, 0]
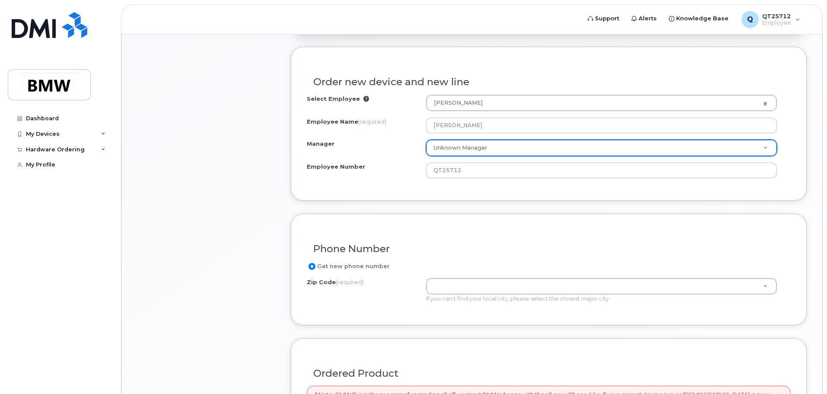
type input "k"
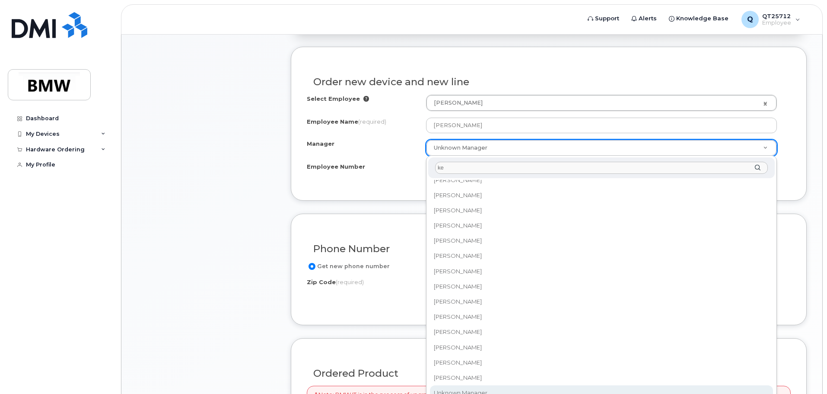
scroll to position [0, 0]
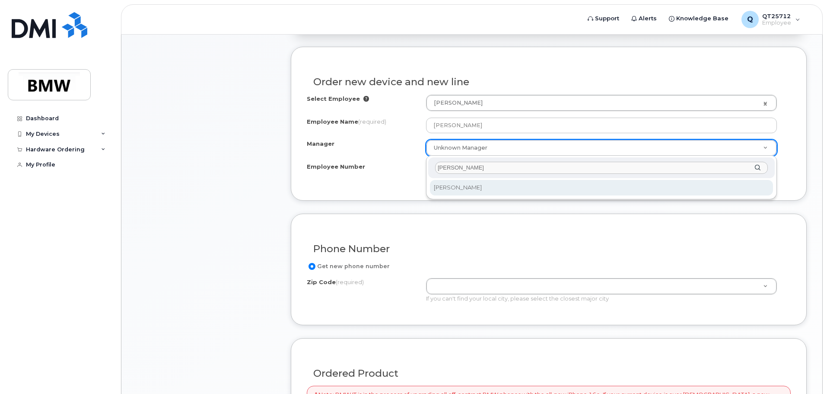
type input "ken Hiott"
select select "1895461"
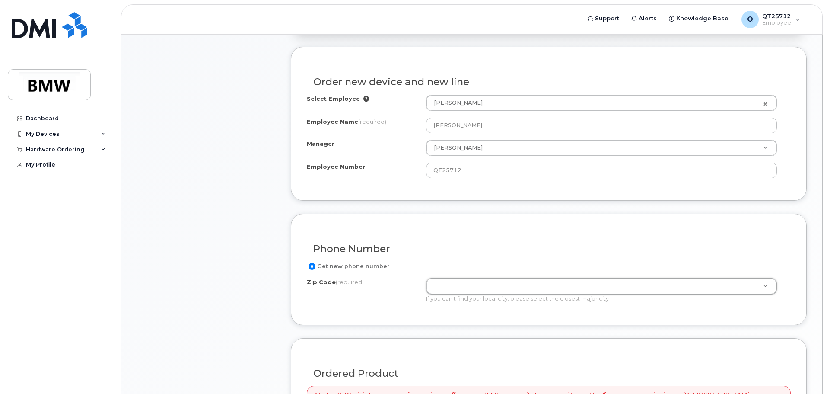
click at [327, 283] on label "Zip Code (required)" at bounding box center [335, 282] width 57 height 8
click at [426, 278] on input "Zip Code (required)" at bounding box center [426, 278] width 0 height 0
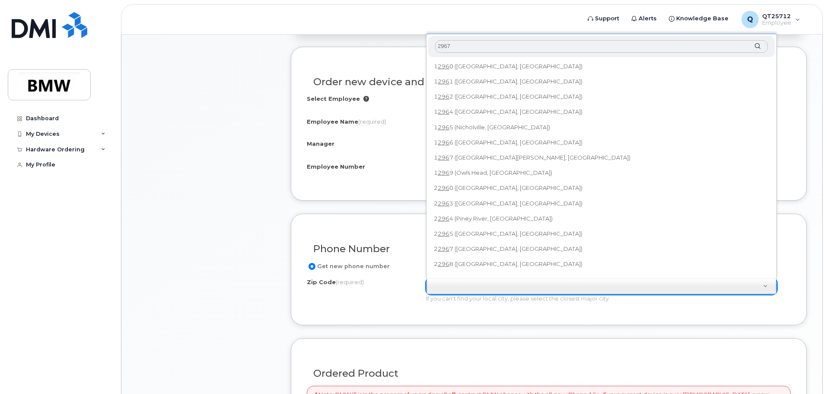
type input "29673"
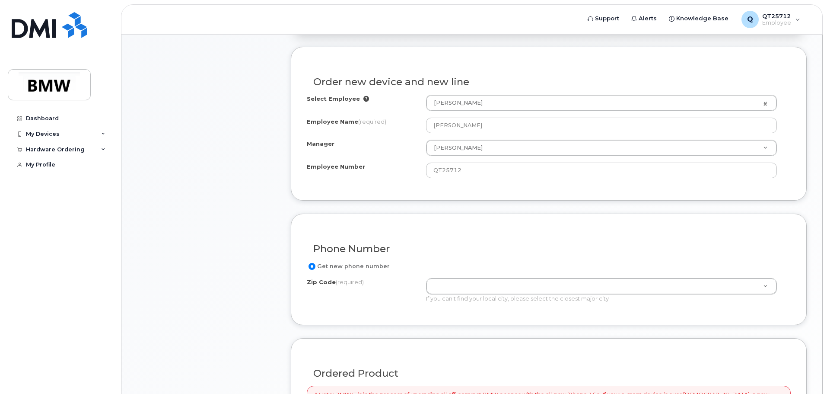
click at [338, 285] on span "(required)" at bounding box center [350, 281] width 28 height 7
click at [426, 278] on input "Zip Code (required)" at bounding box center [426, 278] width 0 height 0
click at [334, 262] on label "Get new phone number" at bounding box center [348, 266] width 83 height 10
click at [315, 263] on input "Get new phone number" at bounding box center [312, 266] width 7 height 7
click at [316, 267] on label "Get new phone number" at bounding box center [348, 266] width 83 height 10
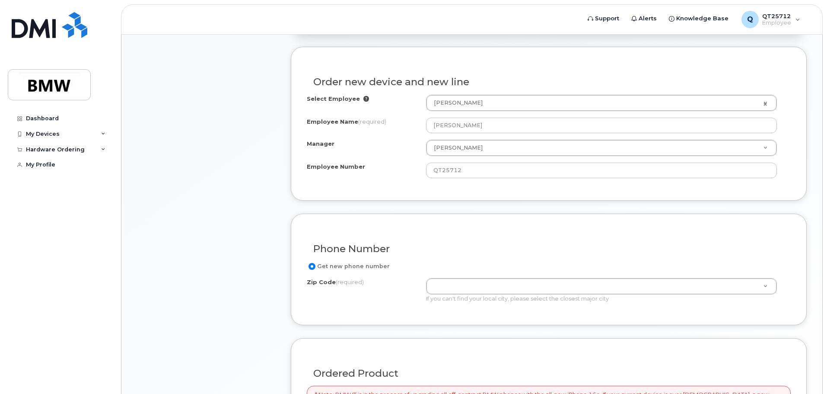
click at [315, 267] on input "Get new phone number" at bounding box center [312, 266] width 7 height 7
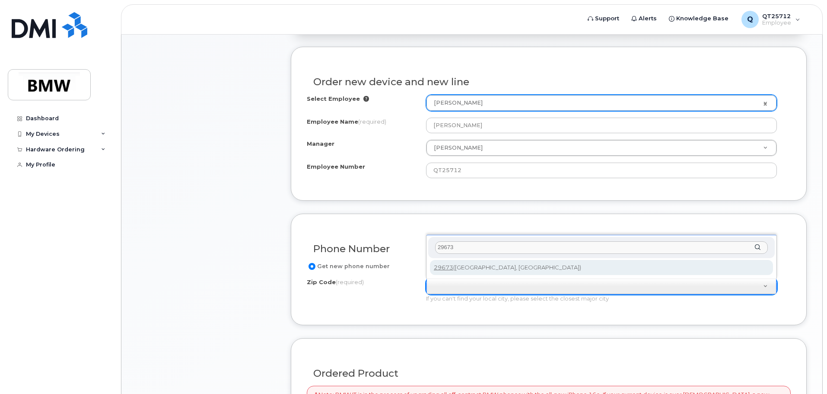
type input "29673"
type input "29673 (Piedmont, SC)"
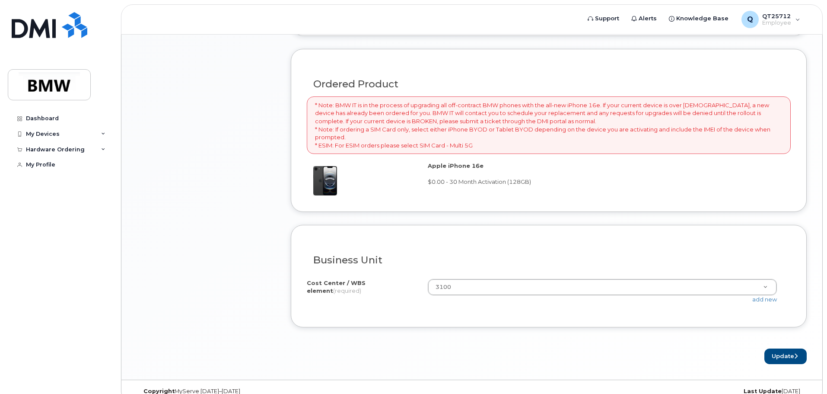
scroll to position [628, 0]
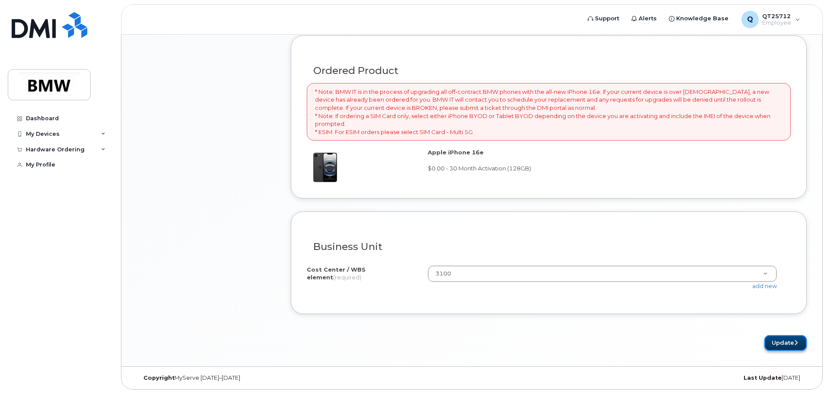
click at [789, 340] on button "Update" at bounding box center [785, 343] width 42 height 16
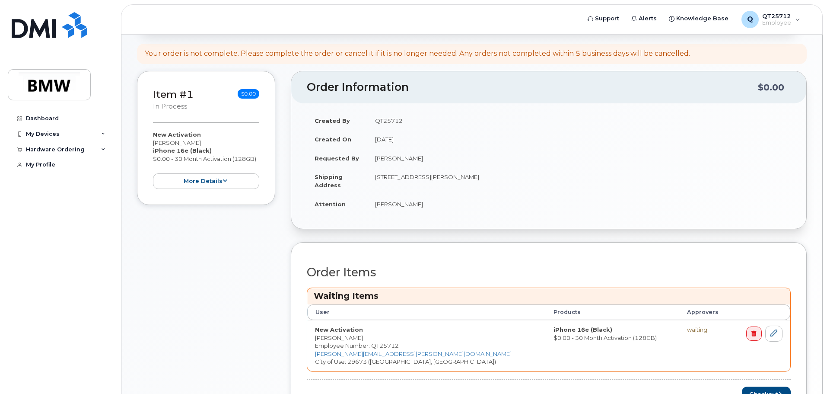
scroll to position [216, 0]
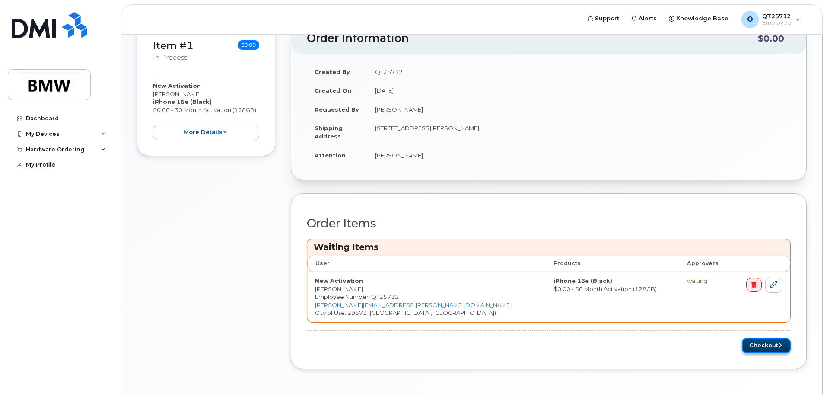
click at [764, 344] on button "Checkout" at bounding box center [766, 345] width 49 height 16
